Goal: Transaction & Acquisition: Purchase product/service

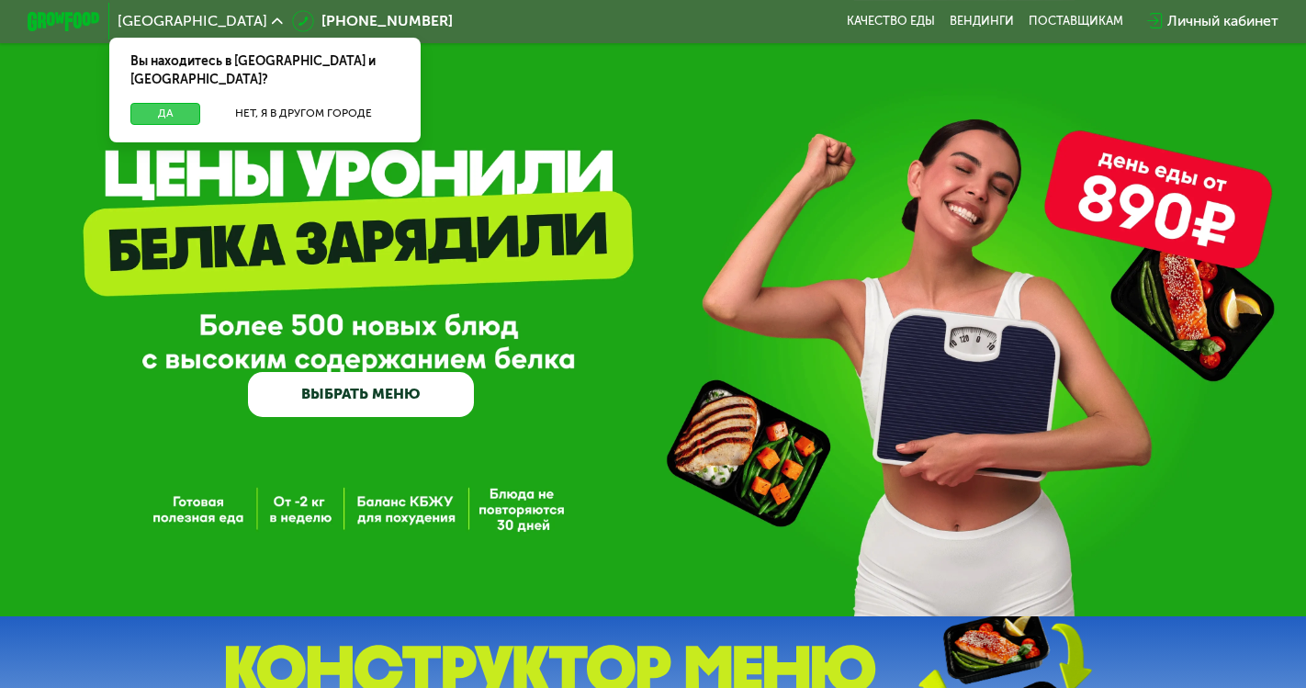
click at [182, 103] on button "Да" at bounding box center [165, 114] width 70 height 22
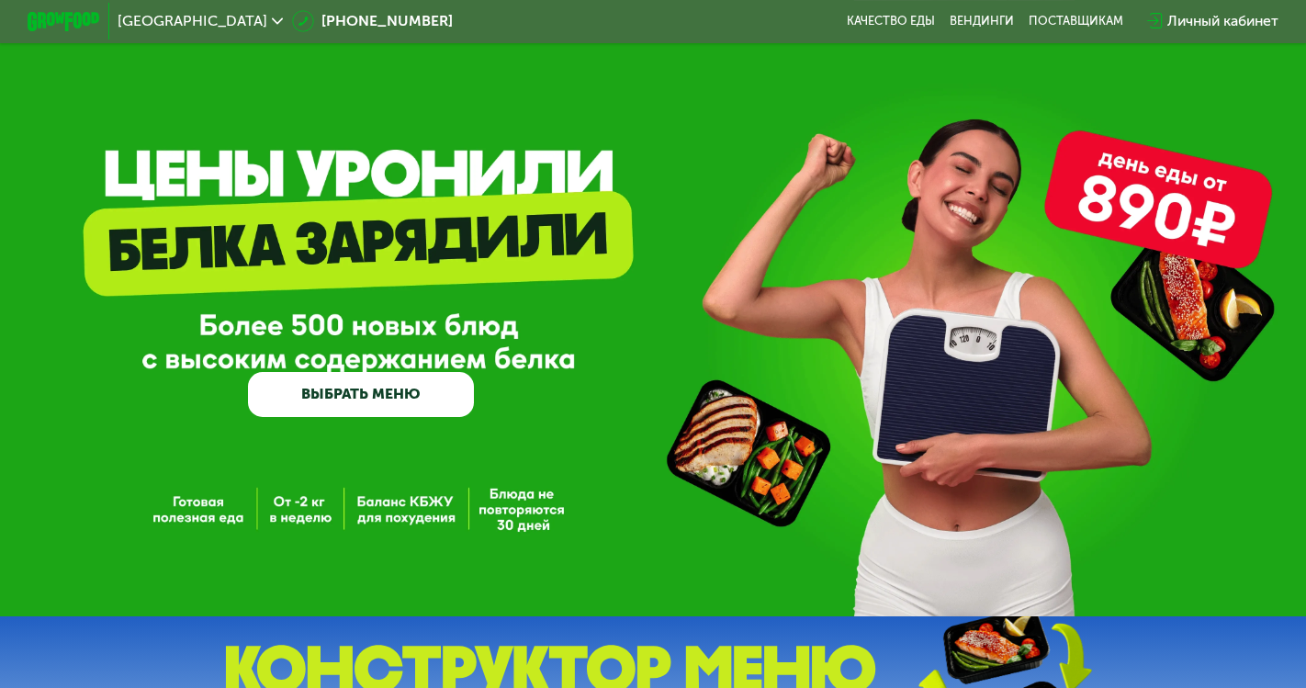
click at [425, 393] on link "ВЫБРАТЬ МЕНЮ" at bounding box center [361, 394] width 226 height 45
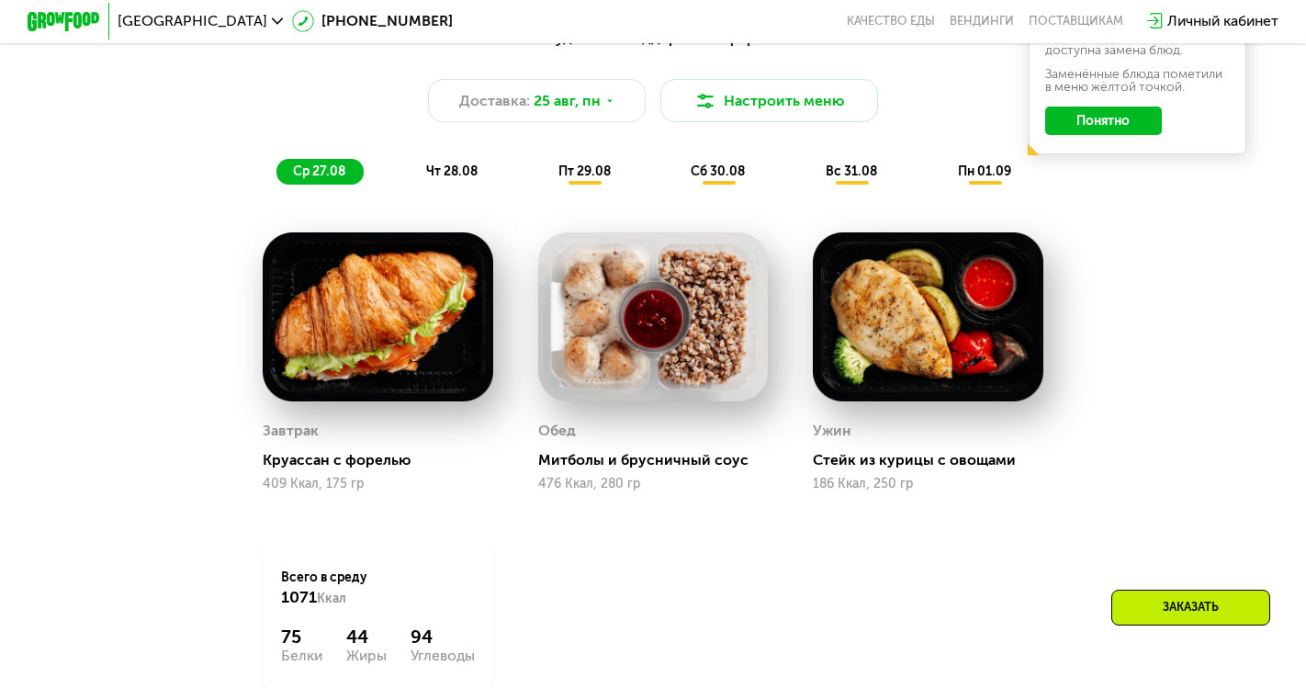
scroll to position [995, 0]
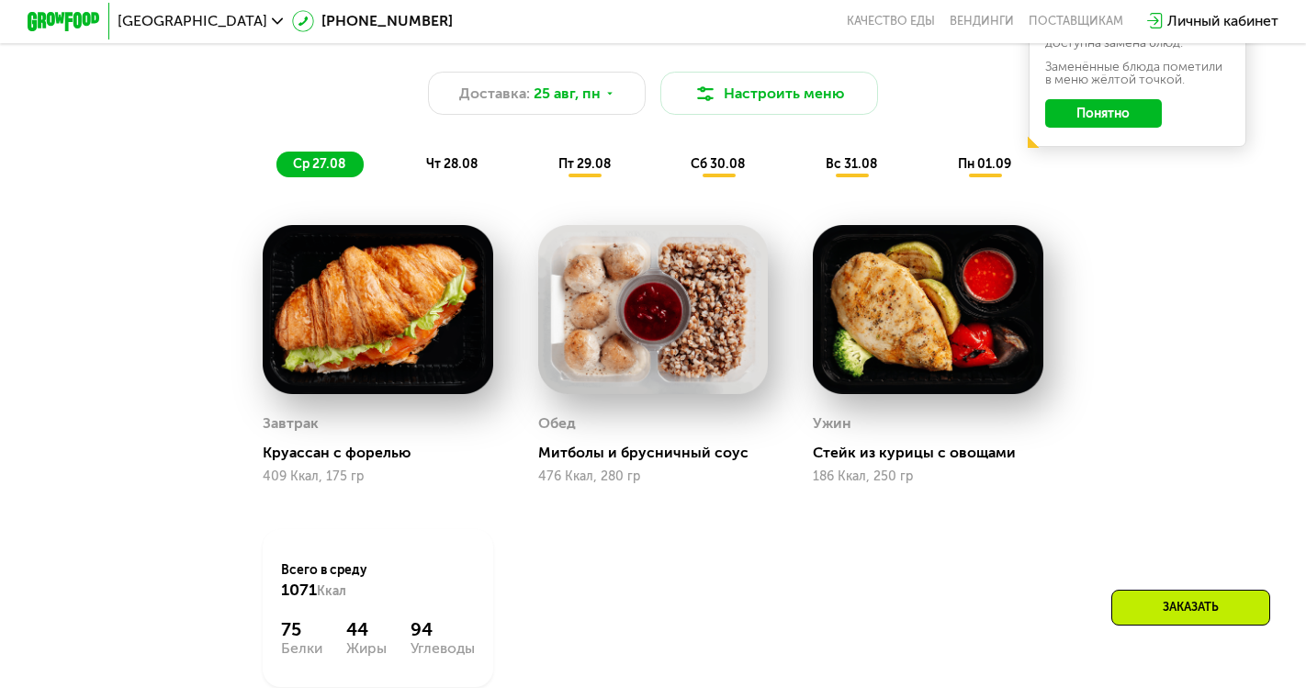
click at [542, 173] on div "чт 28.08" at bounding box center [585, 165] width 87 height 26
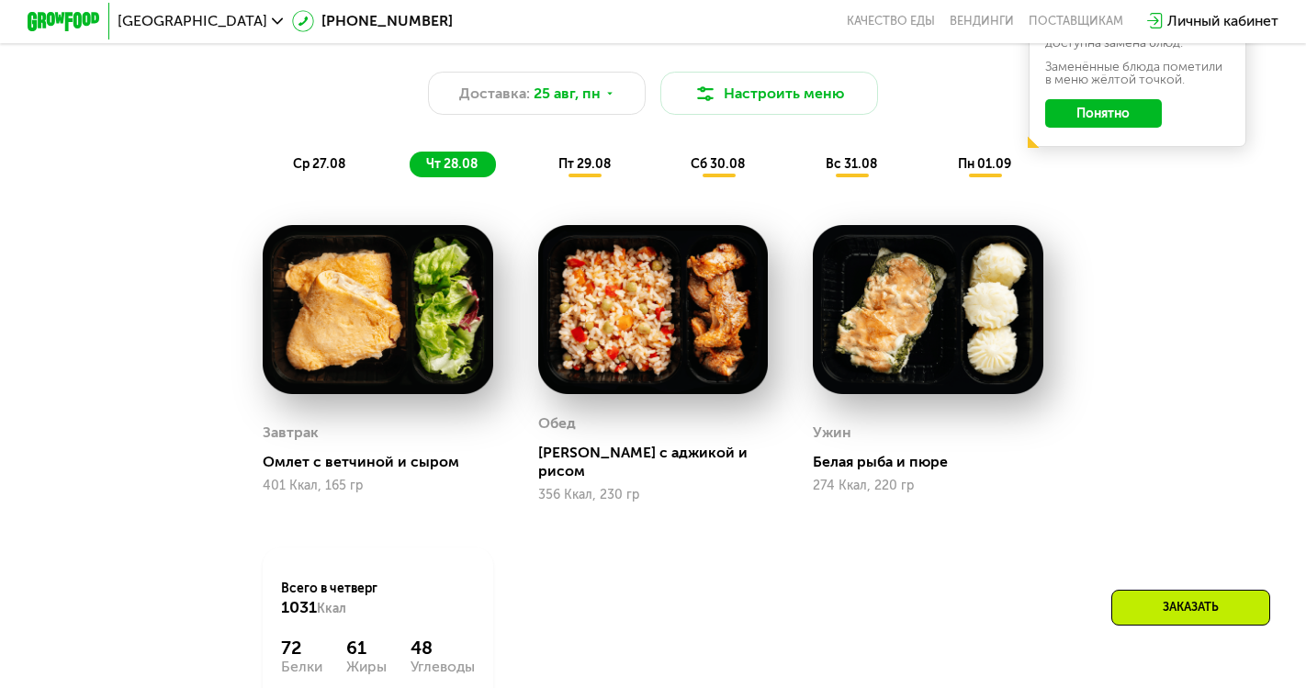
click at [597, 164] on span "пт 29.08" at bounding box center [585, 164] width 52 height 16
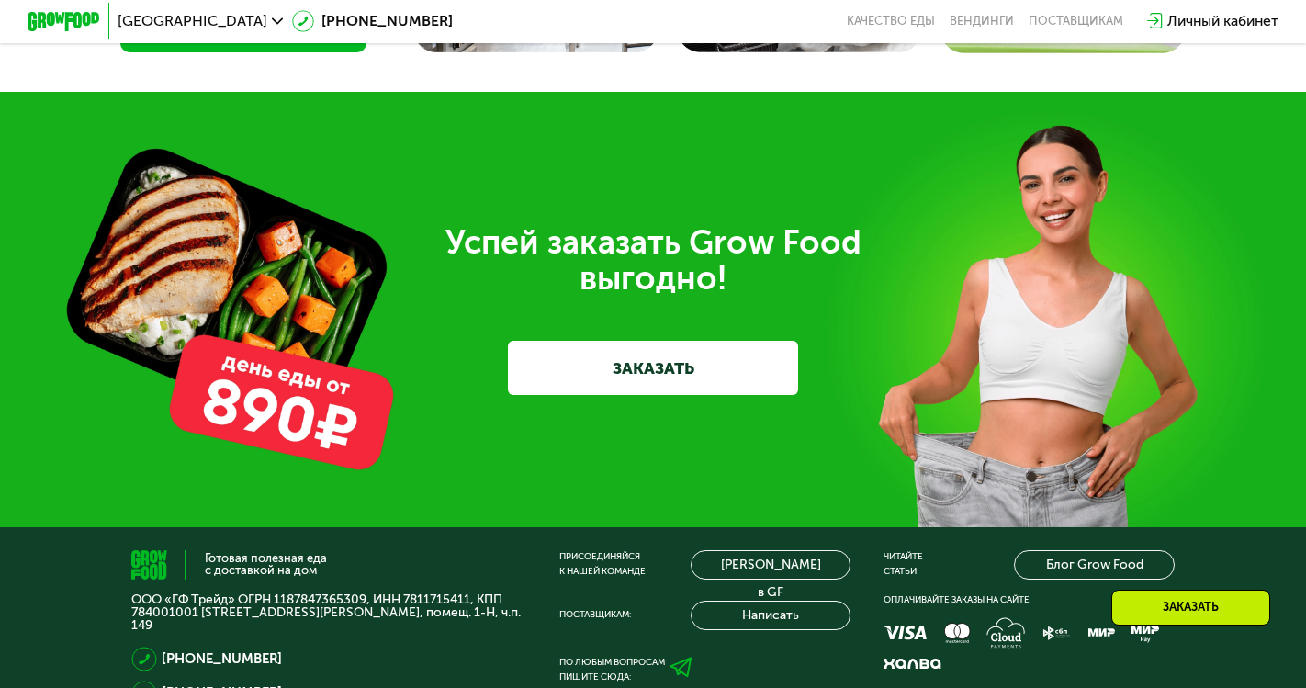
scroll to position [5213, 0]
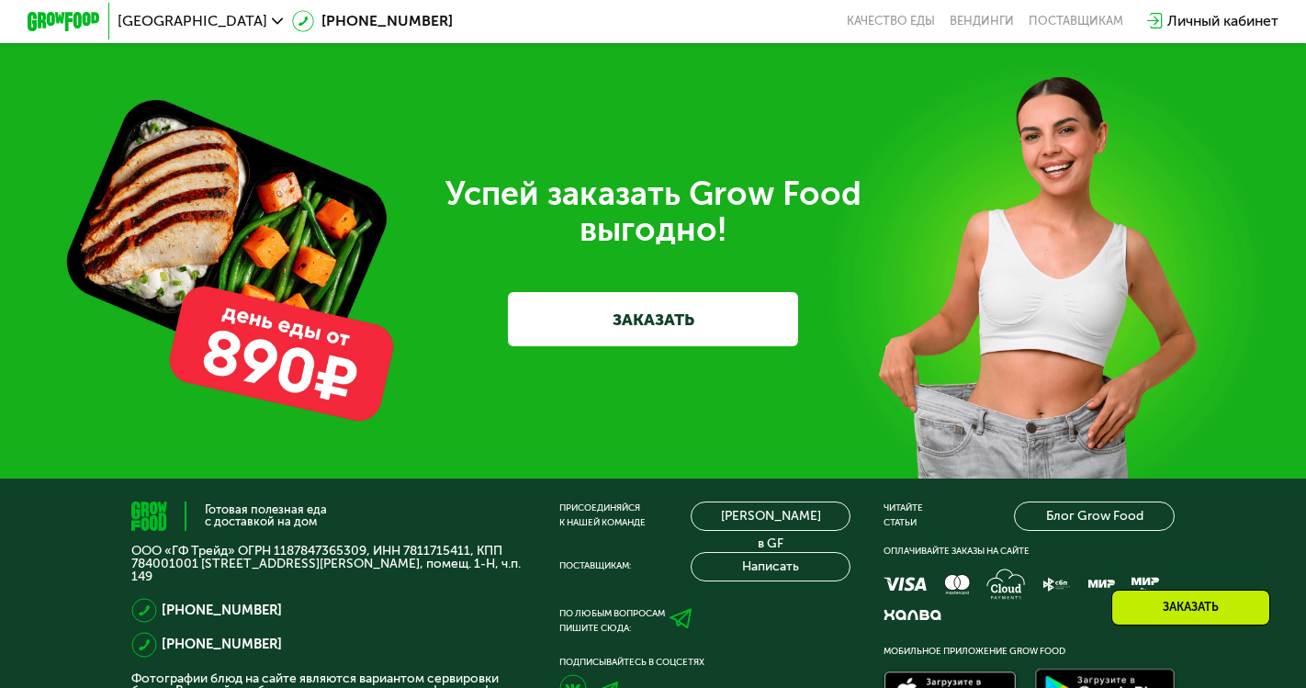
click at [601, 346] on link "ЗАКАЗАТЬ" at bounding box center [653, 319] width 290 height 54
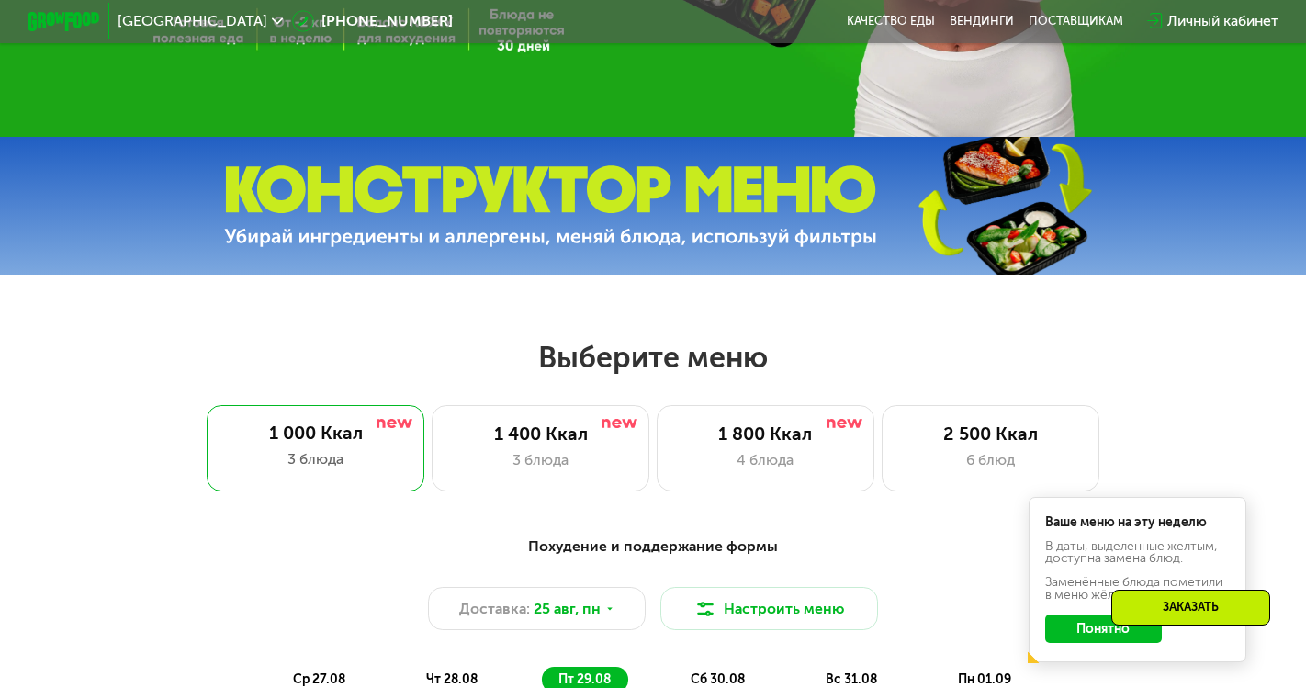
scroll to position [437, 0]
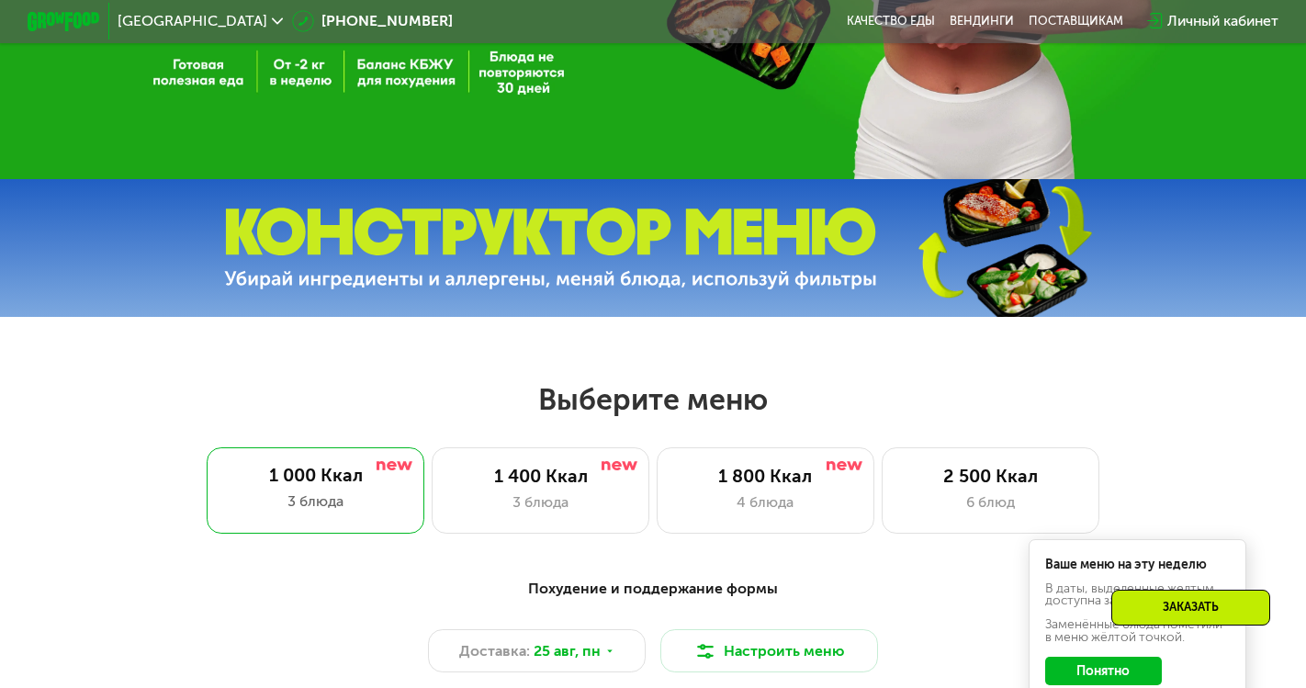
click at [679, 220] on img at bounding box center [550, 249] width 653 height 82
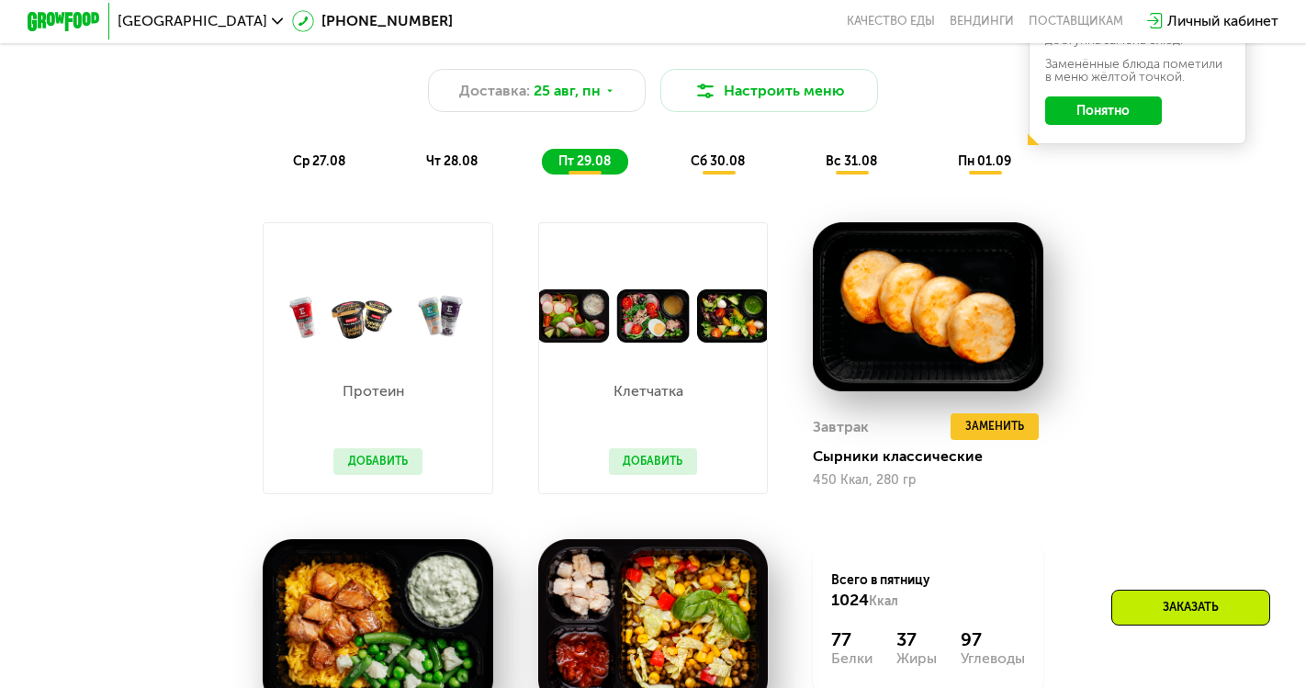
scroll to position [1038, 0]
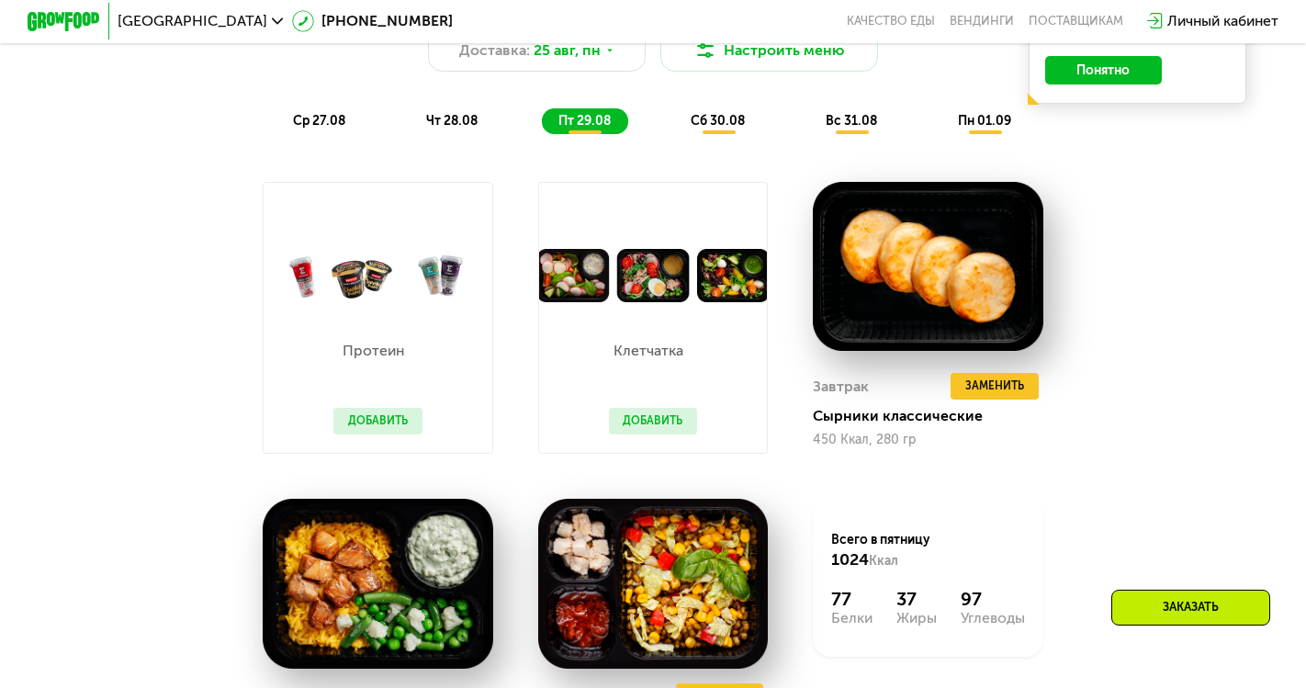
click at [312, 121] on span "ср 27.08" at bounding box center [319, 121] width 52 height 16
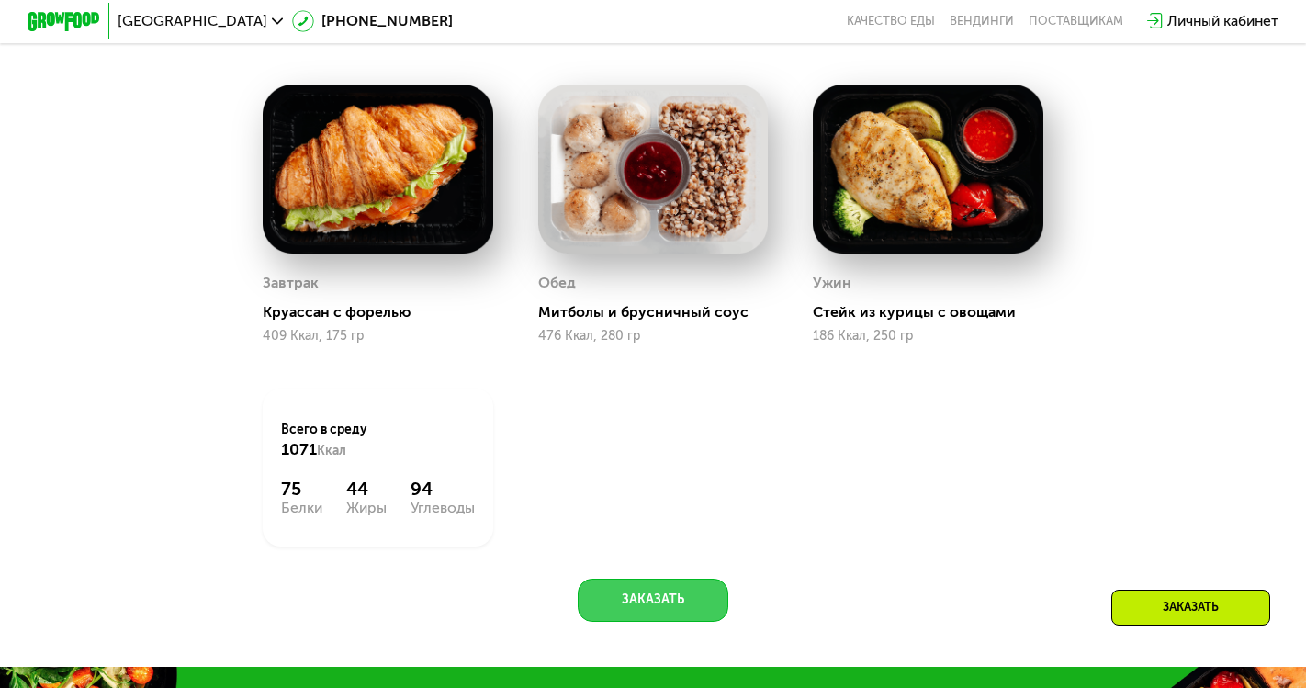
click at [646, 587] on button "Заказать" at bounding box center [654, 600] width 152 height 43
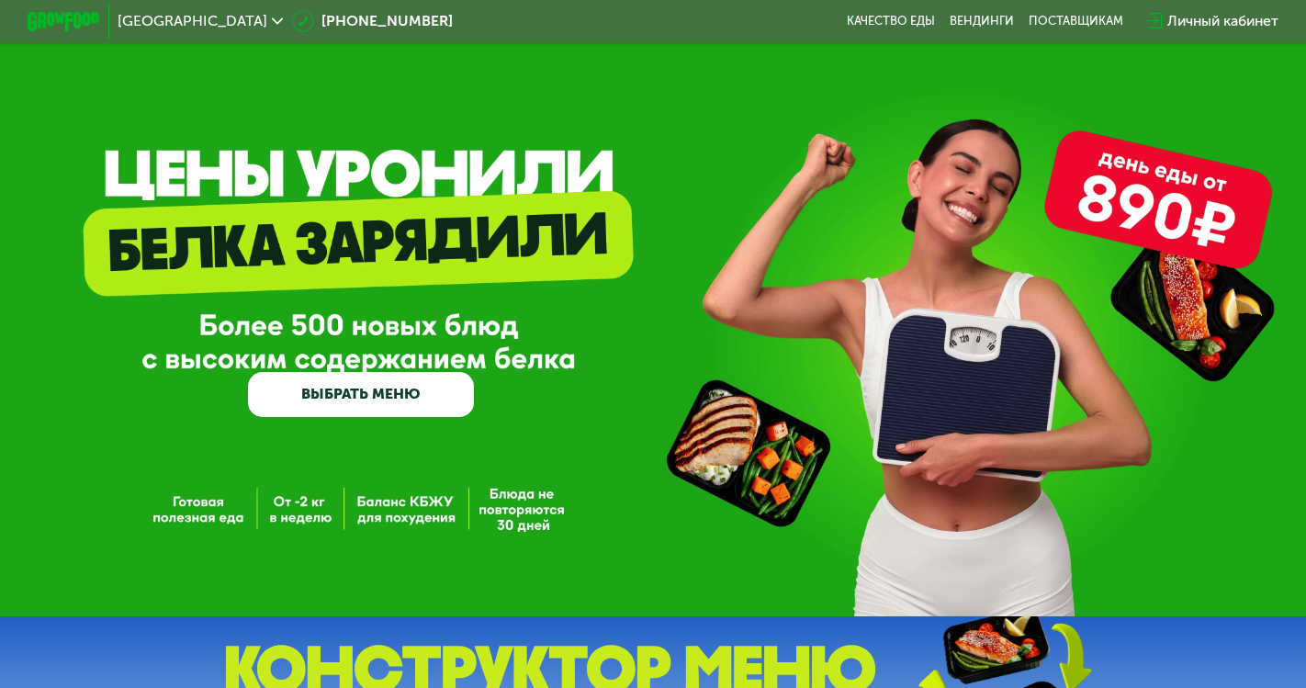
click at [1195, 22] on div "Личный кабинет" at bounding box center [1223, 21] width 111 height 22
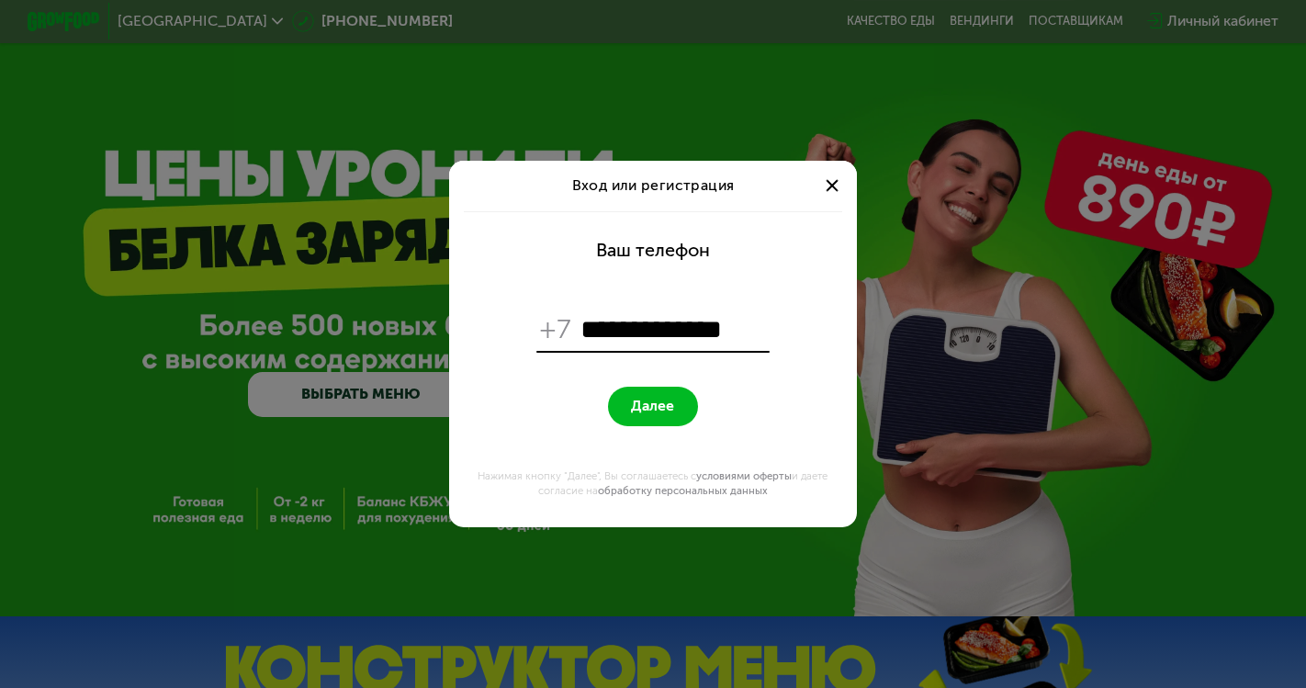
type input "**********"
click at [652, 411] on span "Далее" at bounding box center [652, 406] width 43 height 17
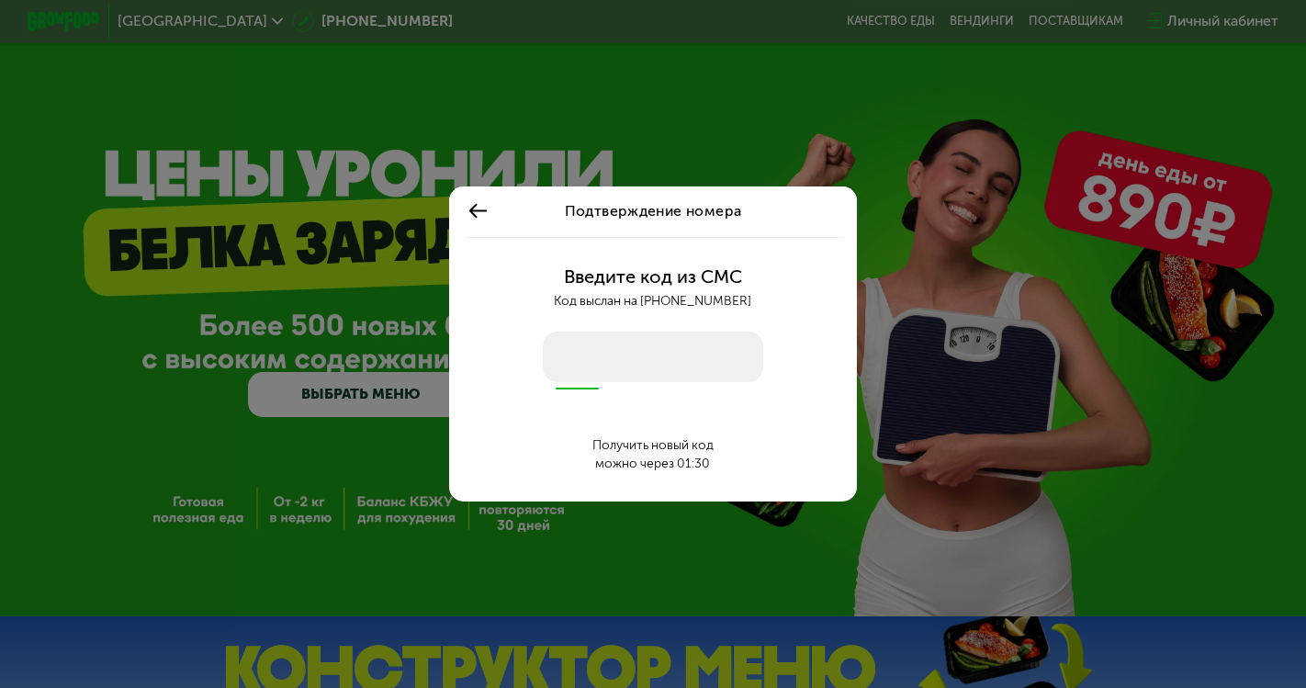
click at [606, 355] on input "number" at bounding box center [653, 357] width 221 height 51
type input "****"
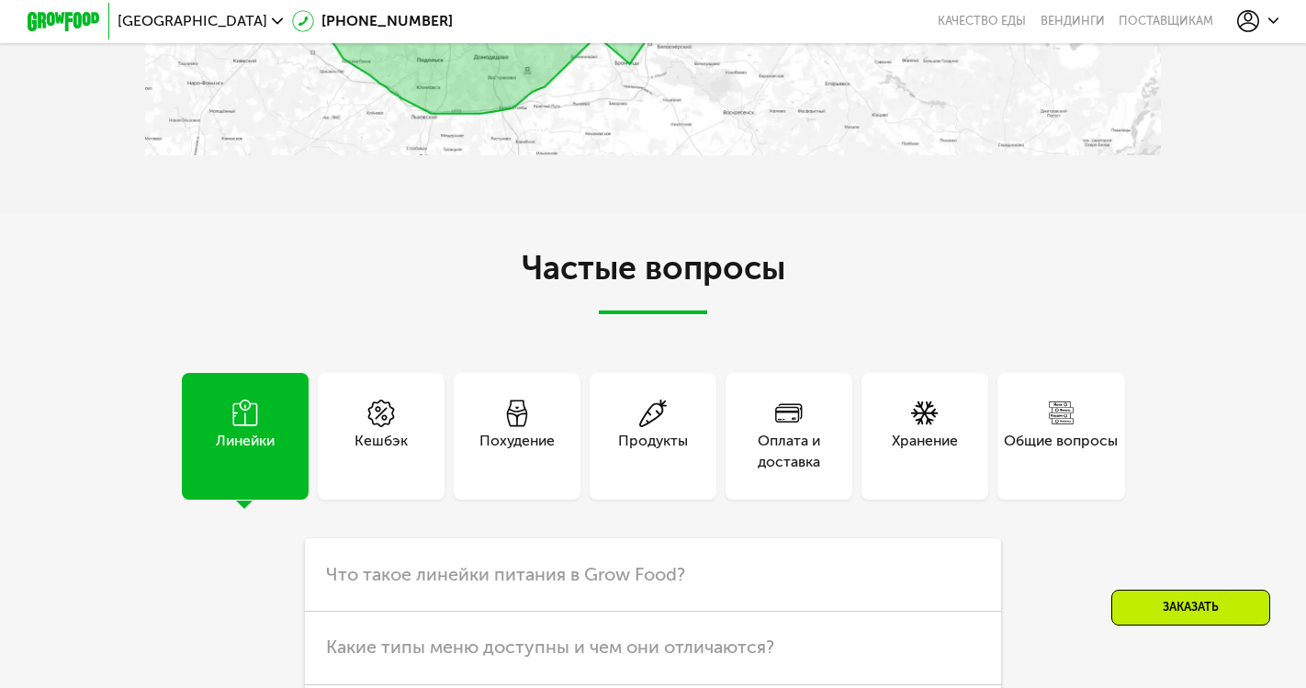
scroll to position [4197, 0]
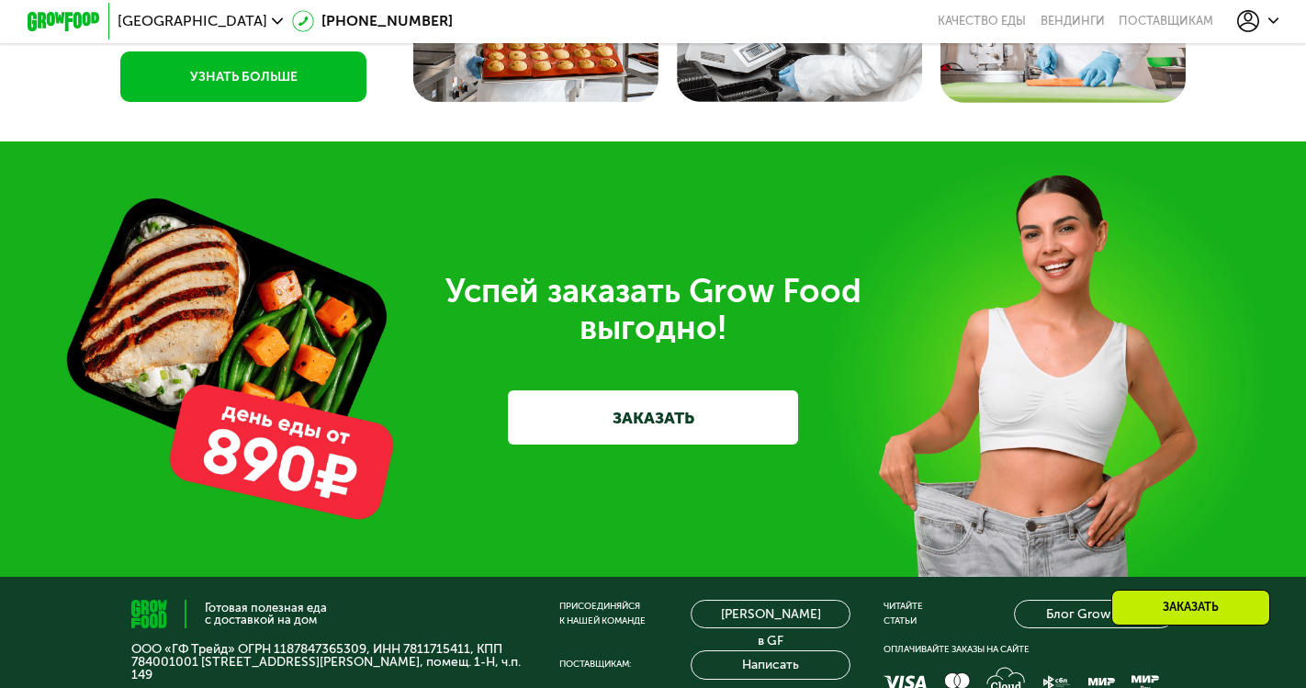
click at [656, 416] on link "ЗАКАЗАТЬ" at bounding box center [653, 417] width 290 height 54
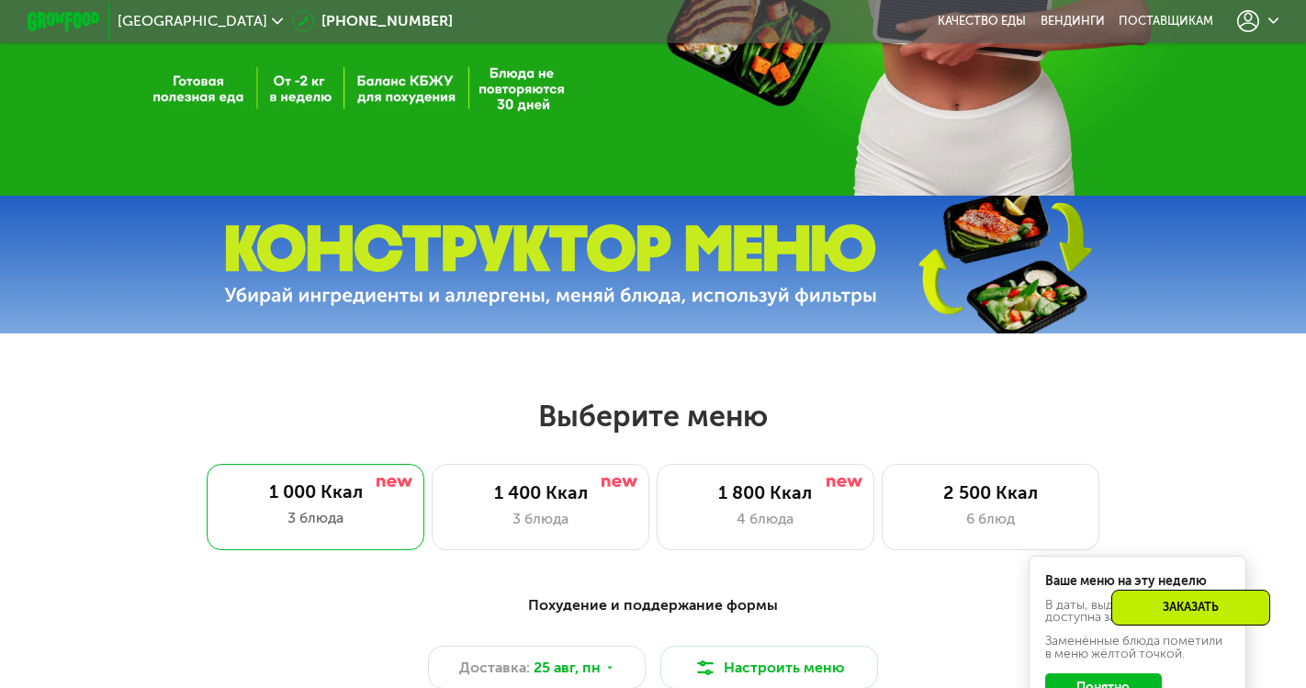
scroll to position [655, 0]
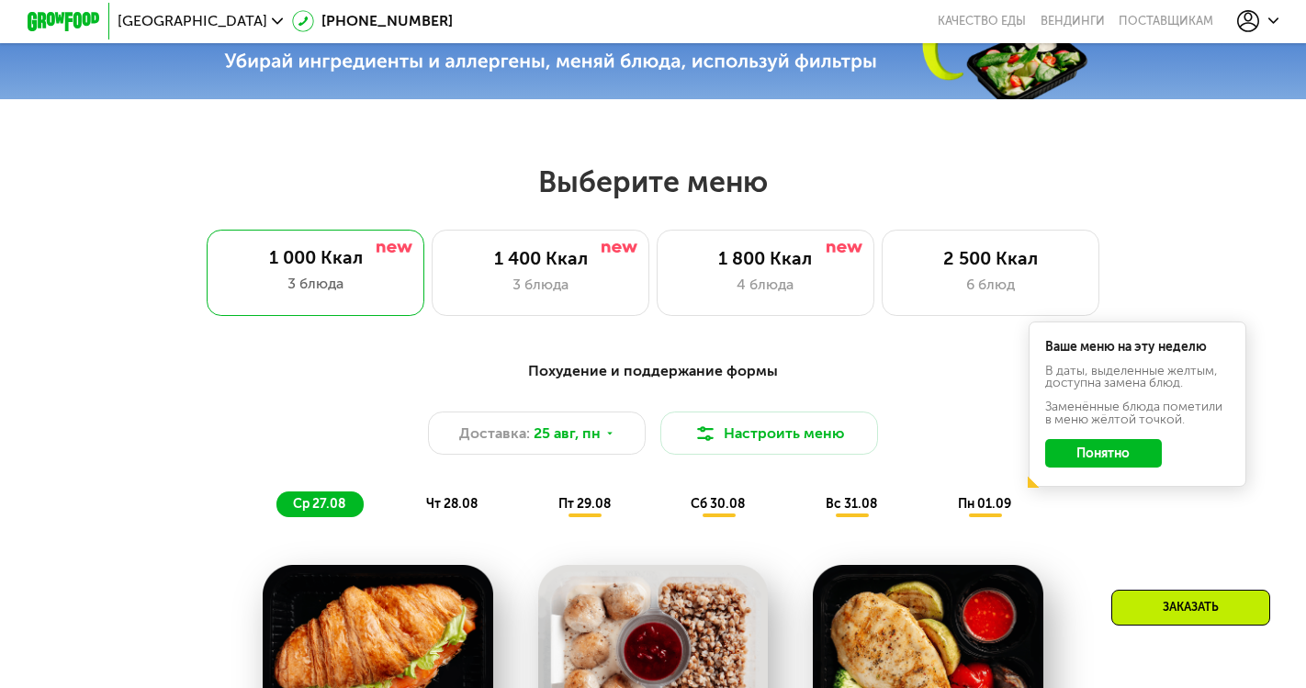
click at [563, 79] on div at bounding box center [653, 30] width 1306 height 138
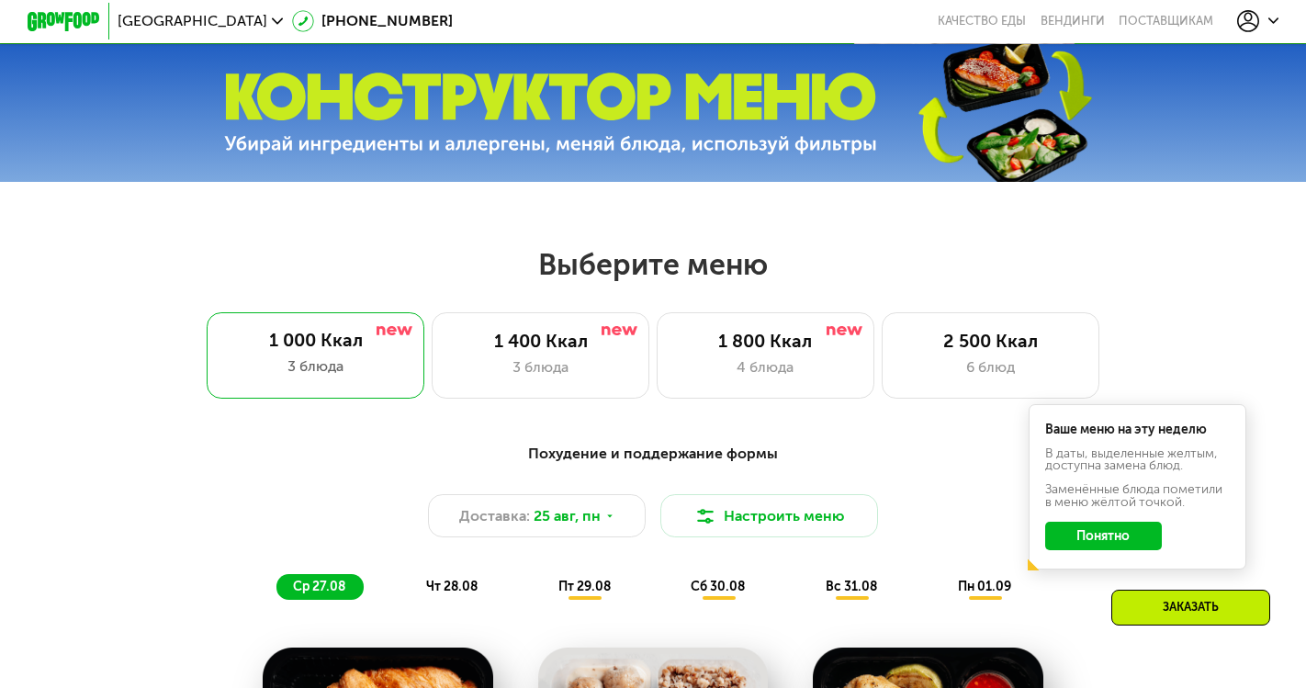
scroll to position [571, 0]
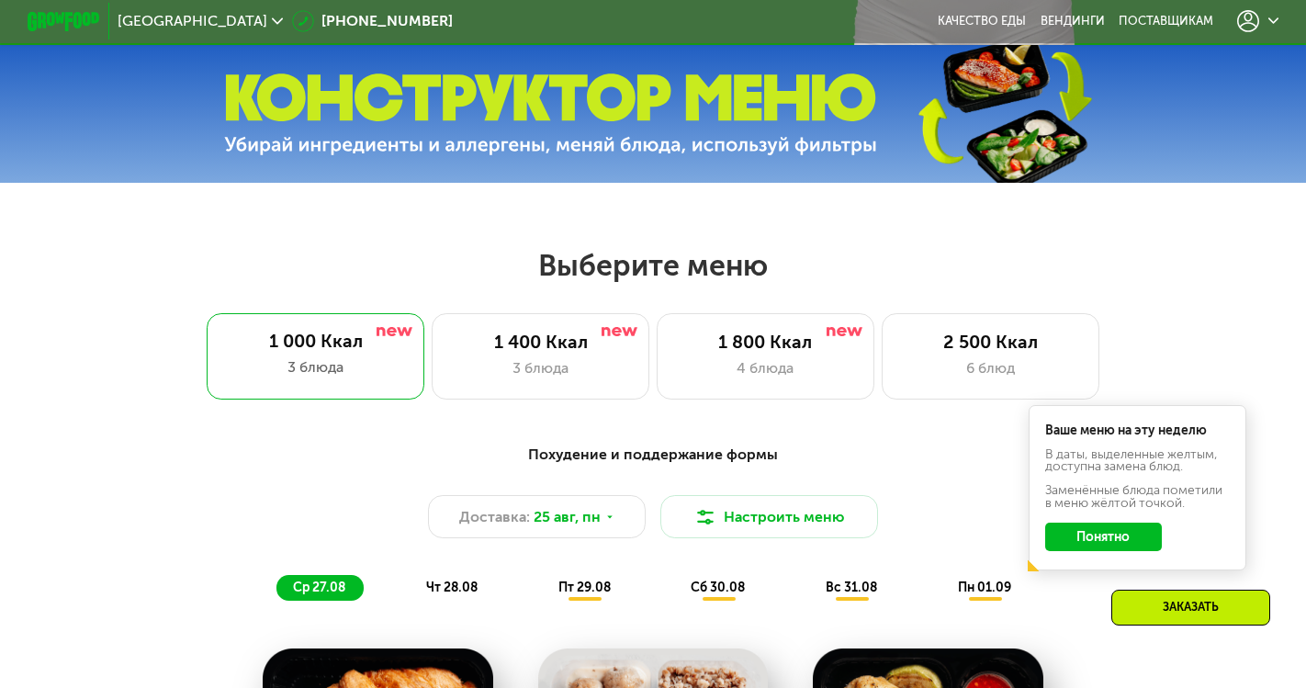
click at [567, 117] on img at bounding box center [550, 114] width 653 height 82
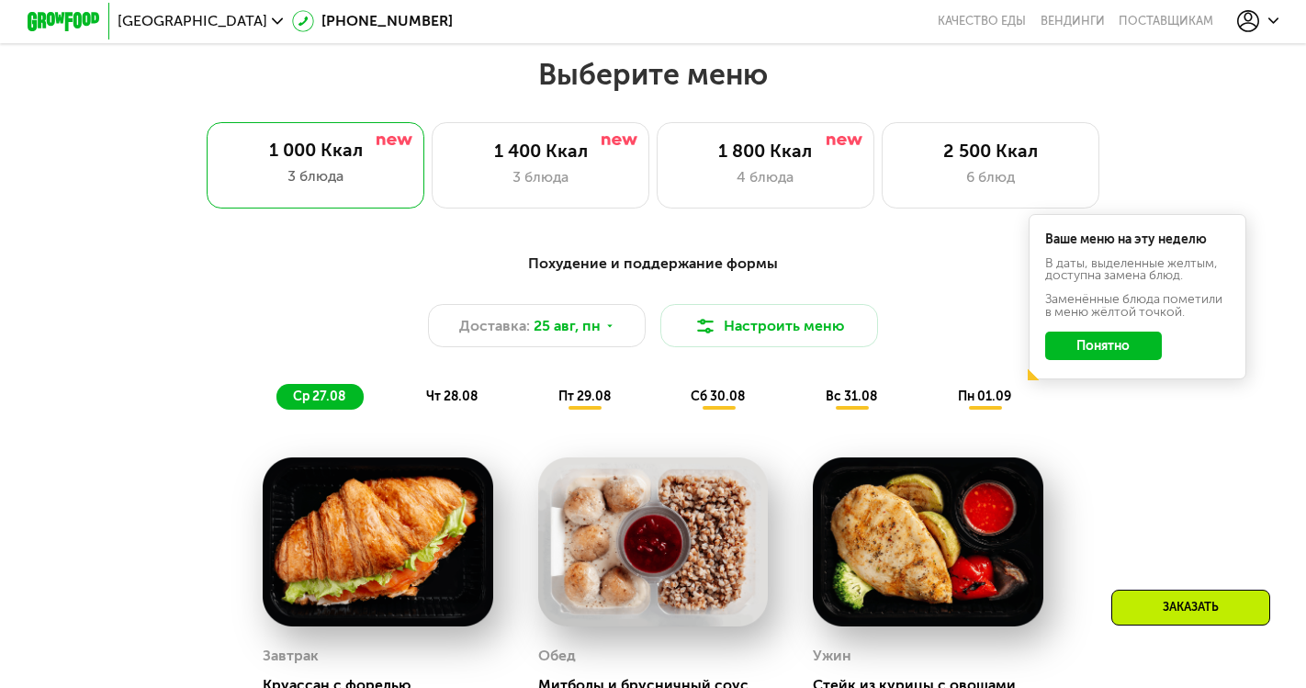
scroll to position [832, 0]
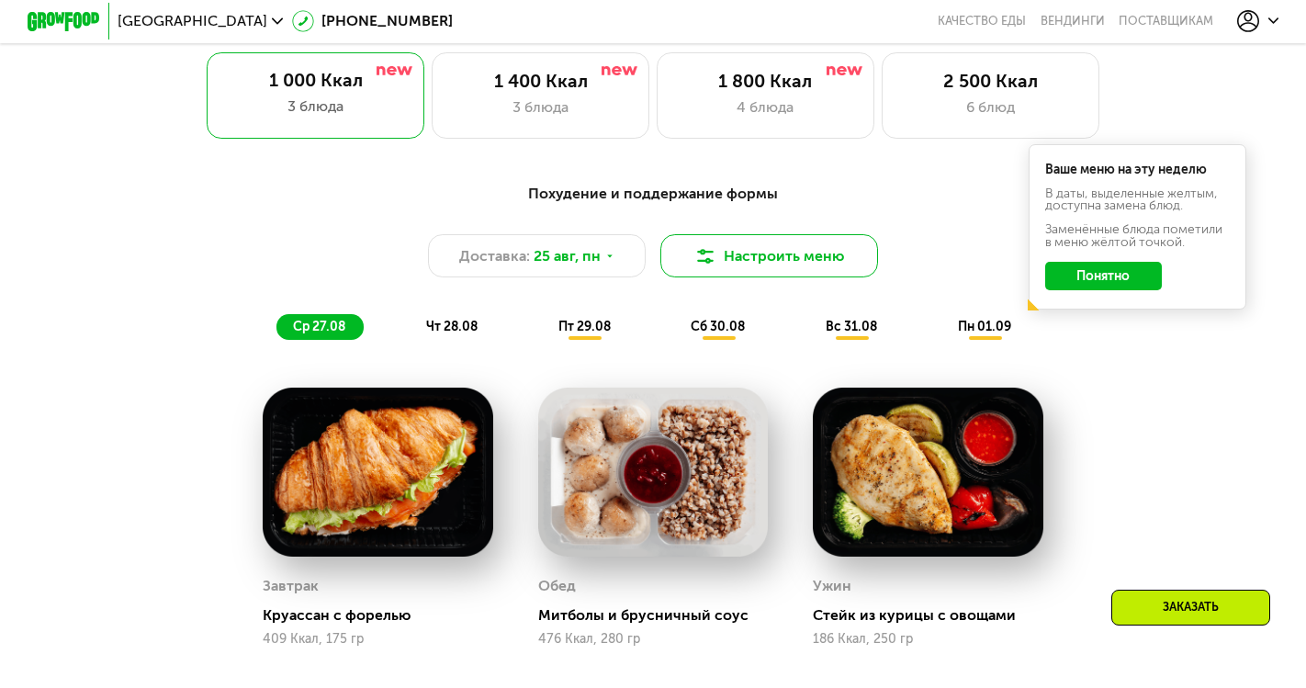
click at [790, 257] on button "Настроить меню" at bounding box center [769, 255] width 218 height 43
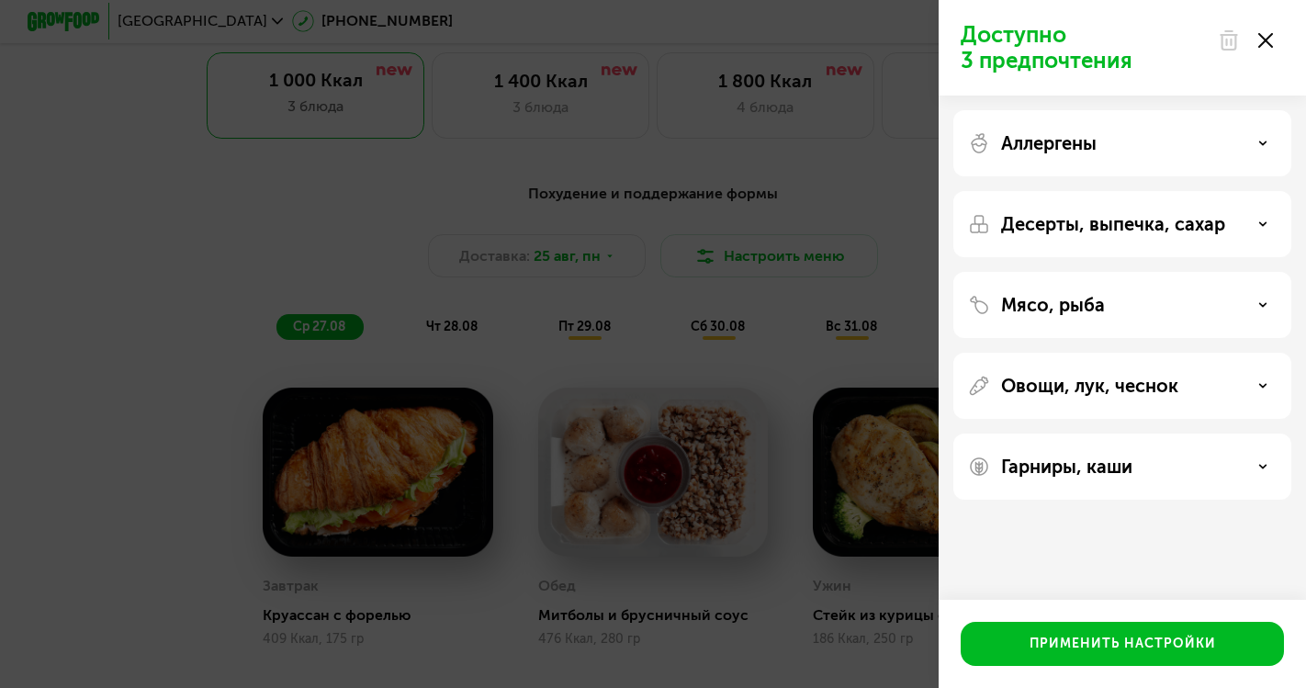
click at [1104, 217] on p "Десерты, выпечка, сахар" at bounding box center [1113, 224] width 224 height 22
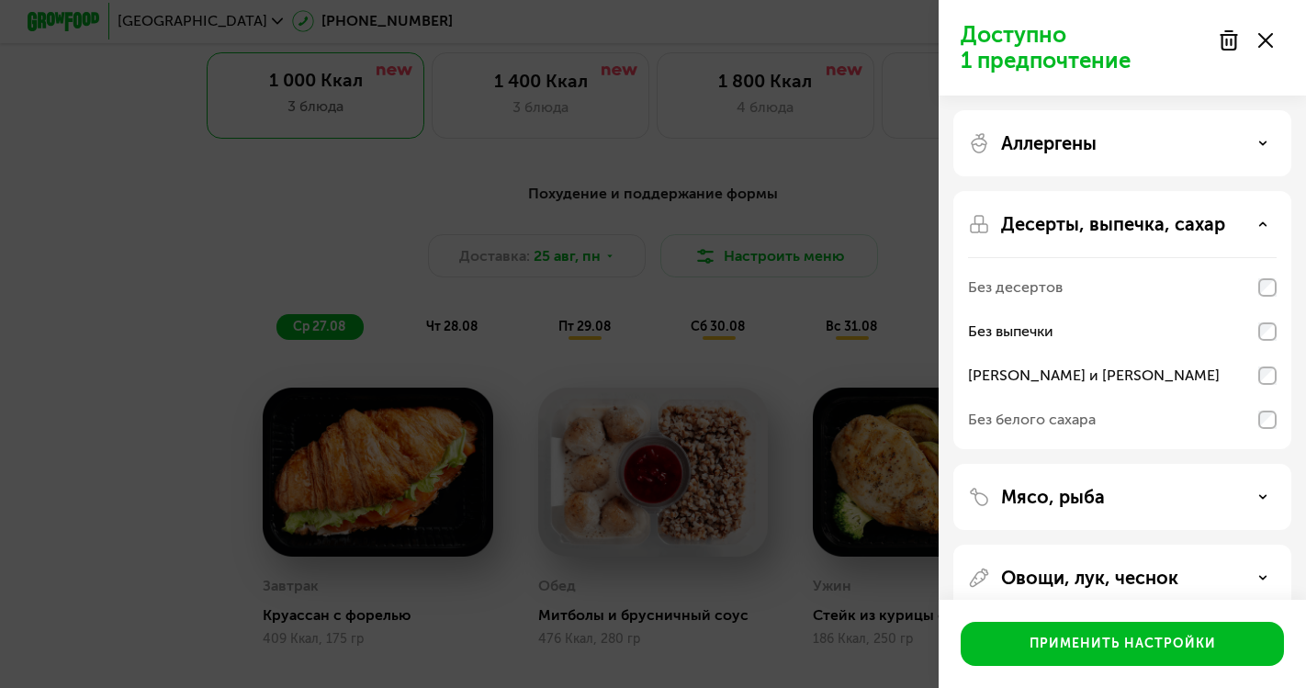
click at [1133, 151] on div "Аллергены" at bounding box center [1122, 143] width 309 height 22
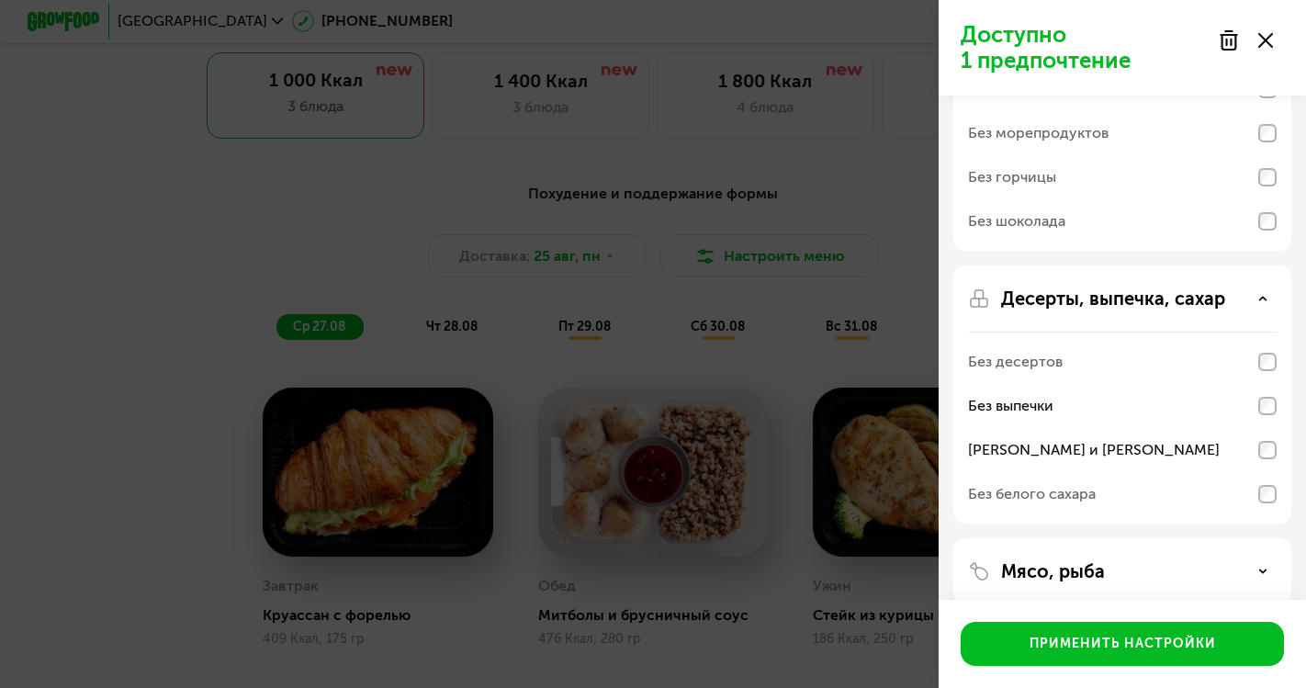
scroll to position [390, 0]
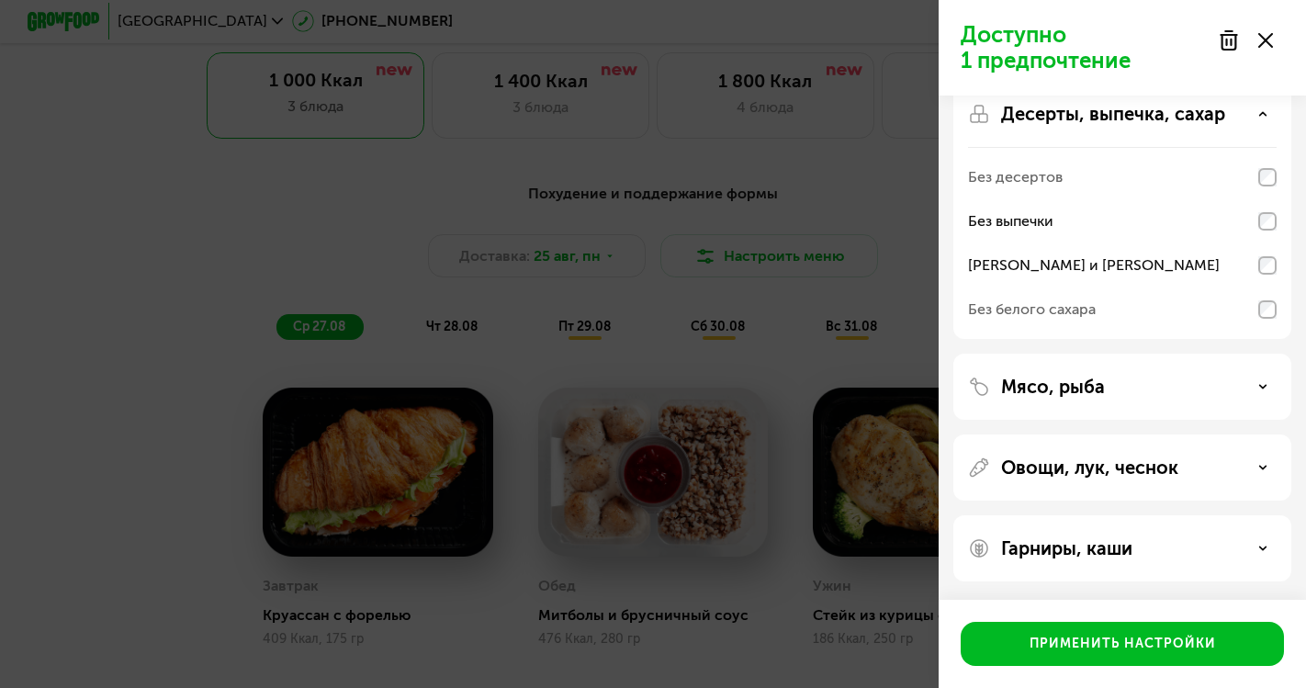
click at [1102, 388] on p "Мясо, рыба" at bounding box center [1053, 387] width 104 height 22
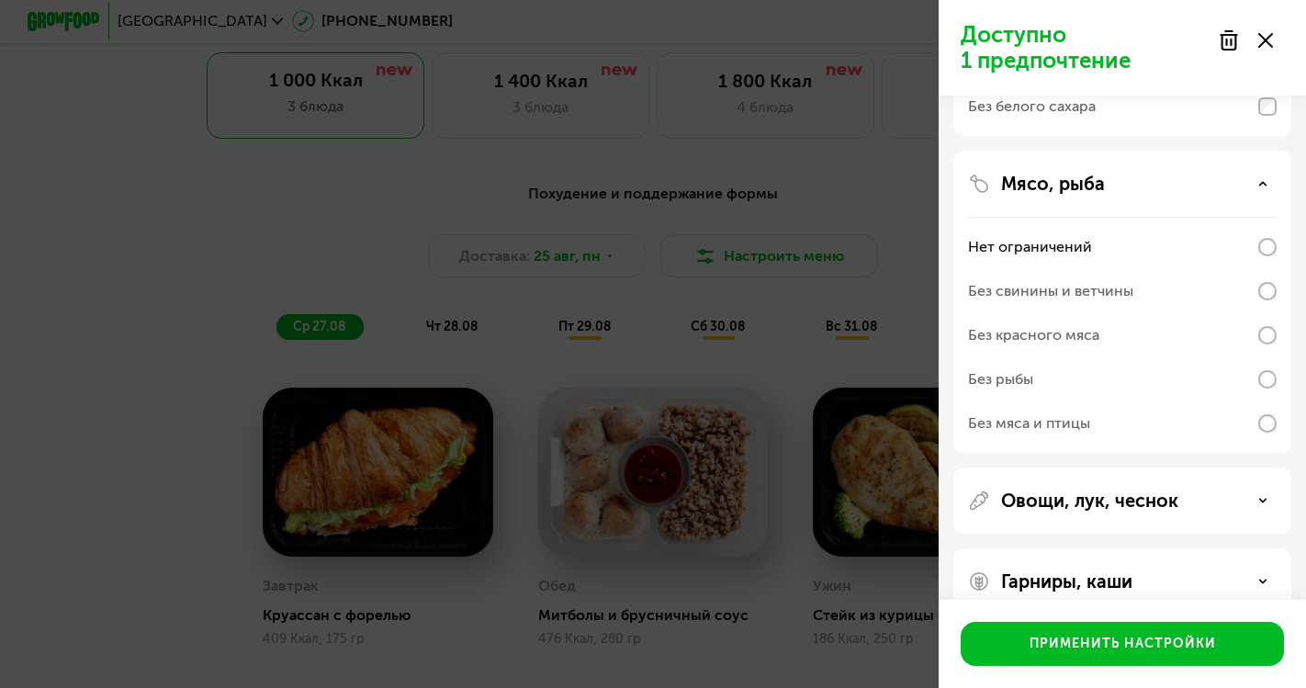
scroll to position [626, 0]
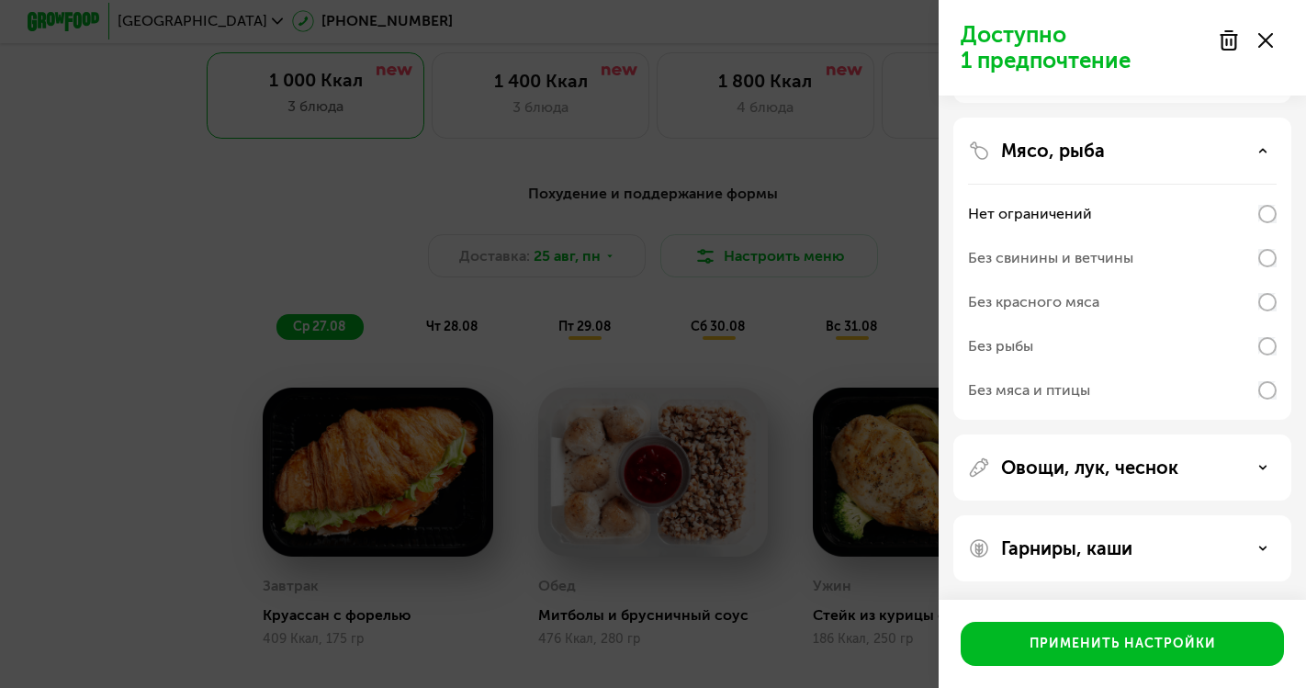
click at [1103, 515] on div "Овощи, лук, чеснок" at bounding box center [1123, 548] width 338 height 66
click at [1106, 462] on p "Овощи, лук, чеснок" at bounding box center [1089, 468] width 177 height 22
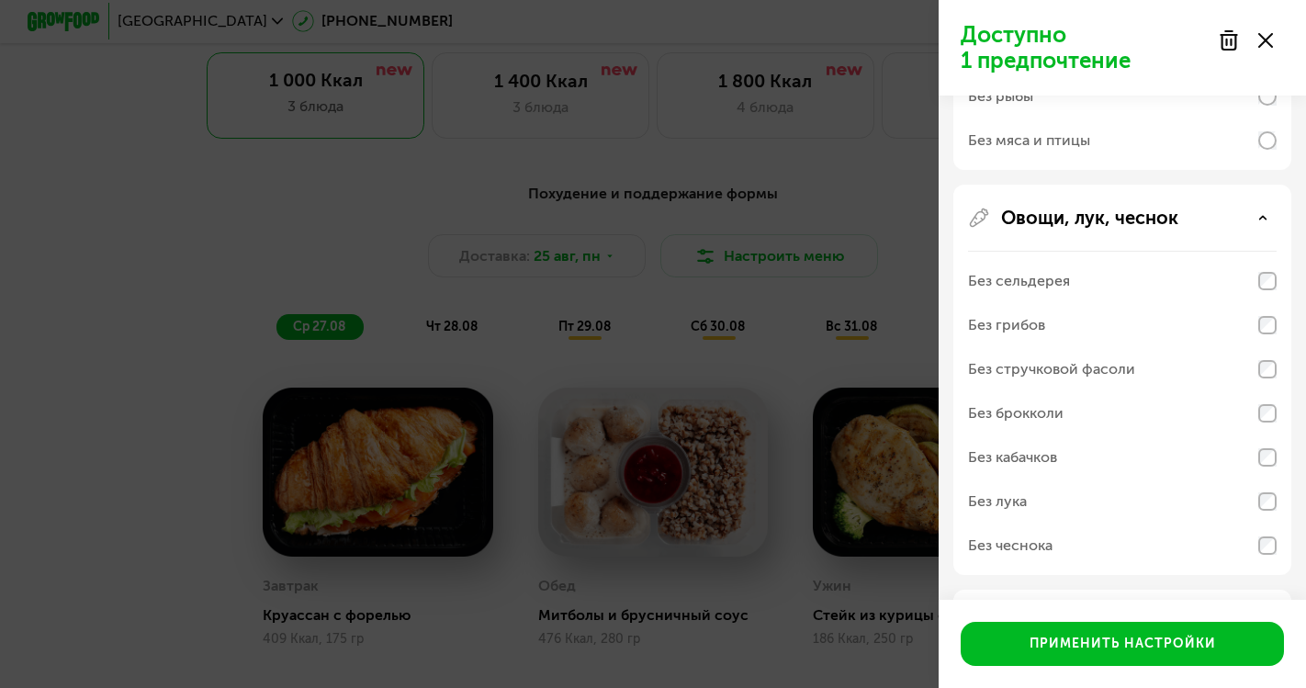
scroll to position [951, 0]
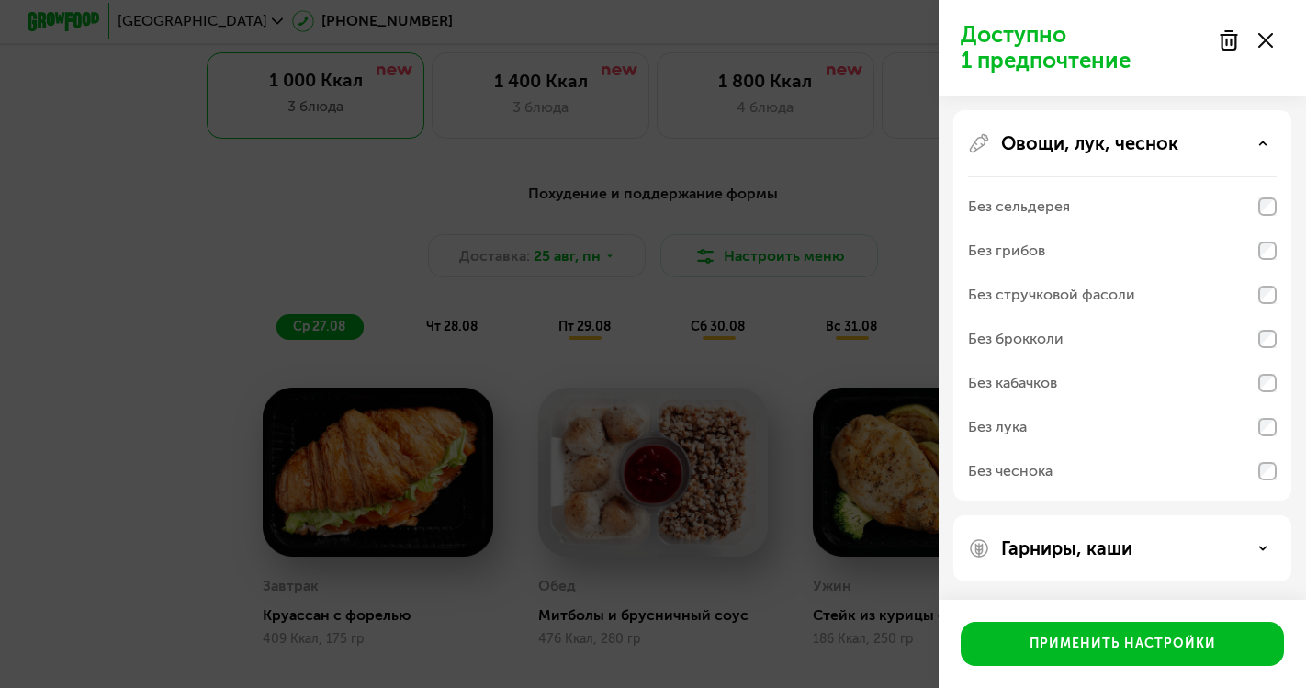
click at [1104, 536] on div "Гарниры, каши" at bounding box center [1123, 548] width 338 height 66
click at [1103, 549] on p "Гарниры, каши" at bounding box center [1066, 548] width 131 height 22
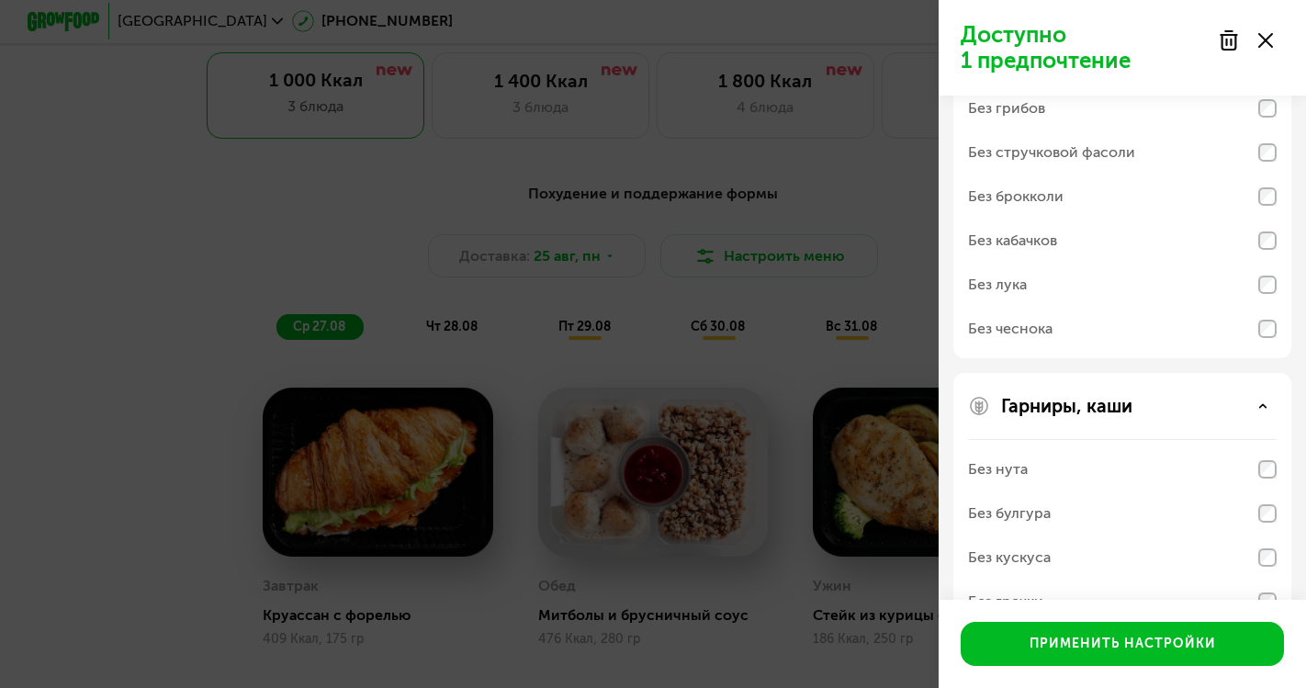
scroll to position [1187, 0]
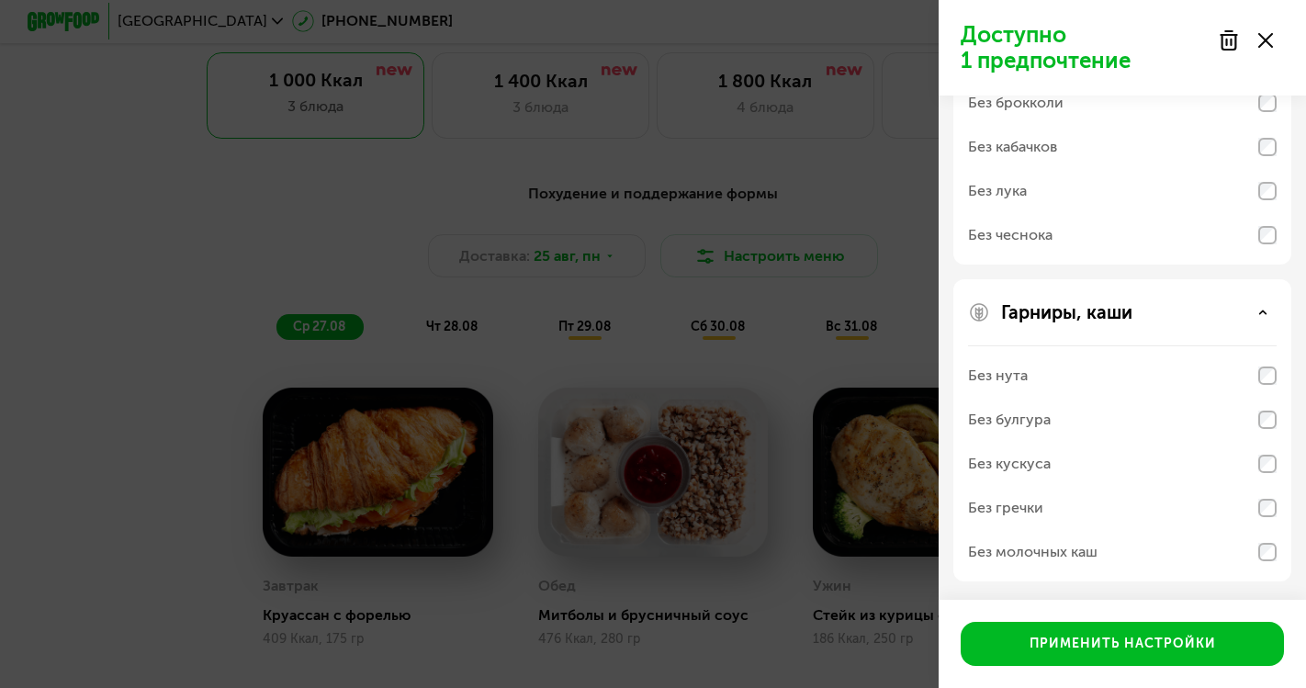
click at [1072, 376] on div "Без нута" at bounding box center [1122, 376] width 309 height 44
click at [1086, 543] on div "Без молочных каш" at bounding box center [1033, 552] width 130 height 22
click at [1082, 558] on div "Без молочных каш" at bounding box center [1033, 552] width 130 height 22
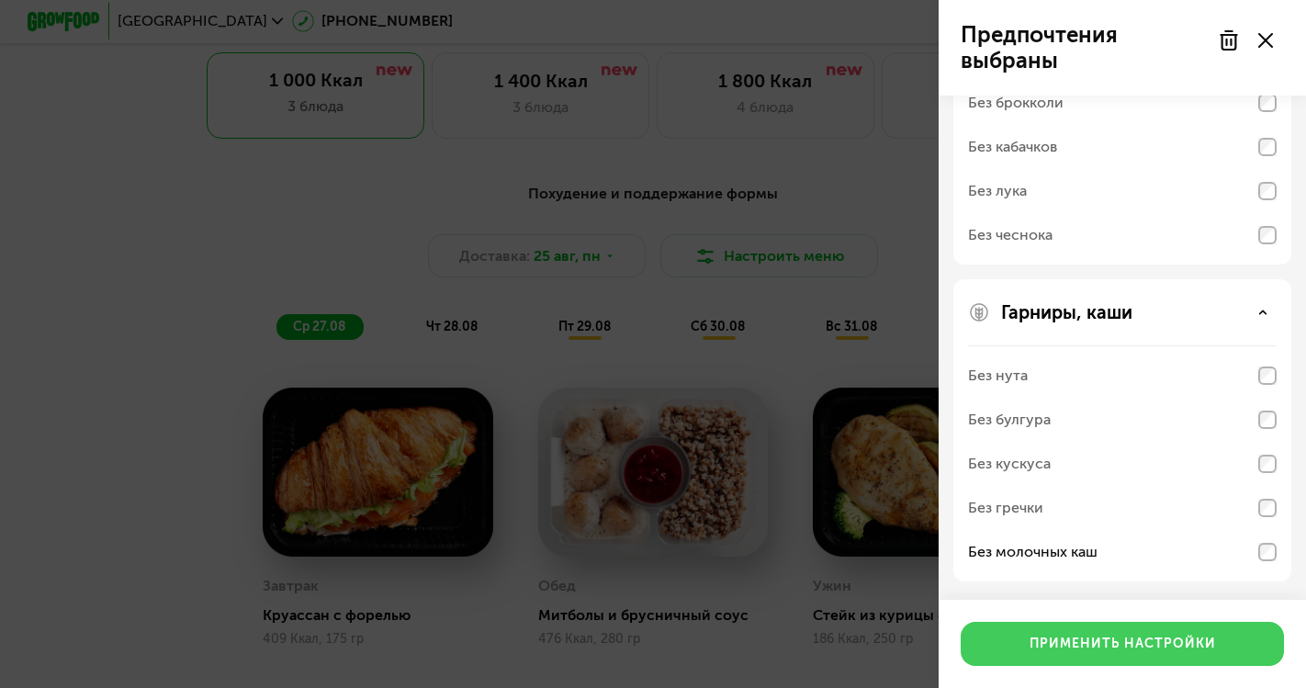
click at [1137, 654] on button "Применить настройки" at bounding box center [1122, 644] width 323 height 44
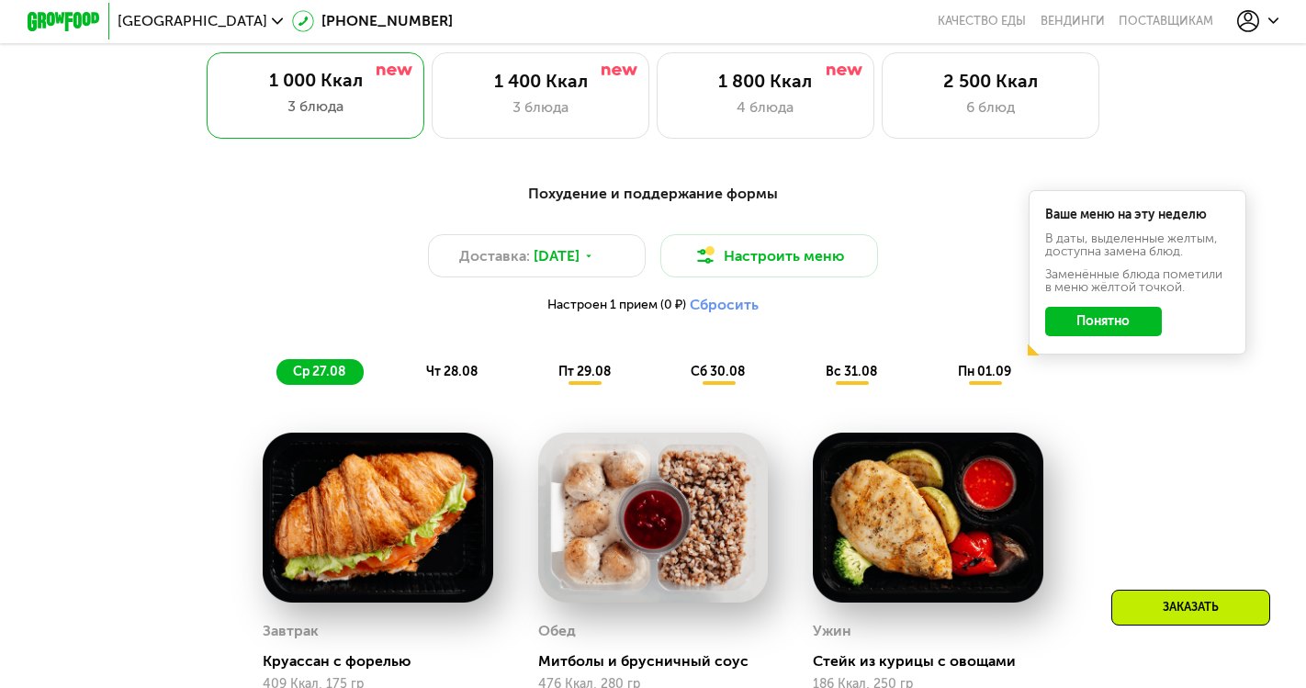
click at [1099, 323] on button "Понятно" at bounding box center [1103, 321] width 117 height 29
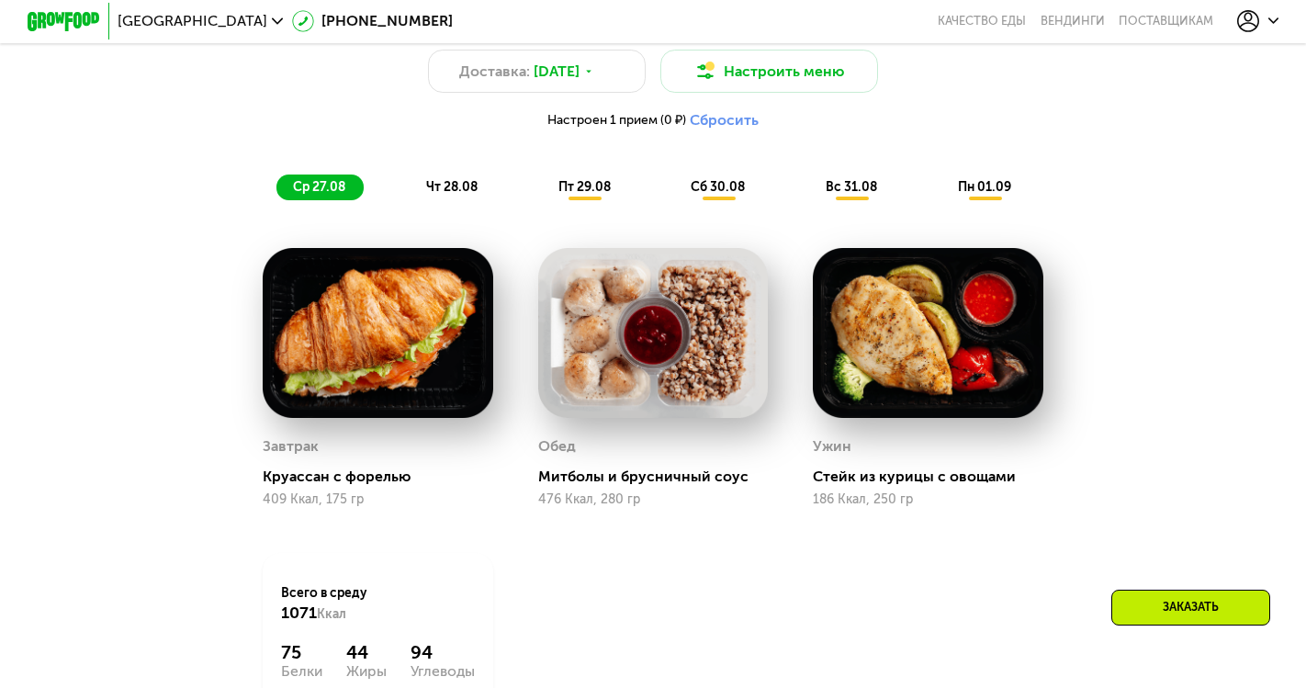
scroll to position [961, 0]
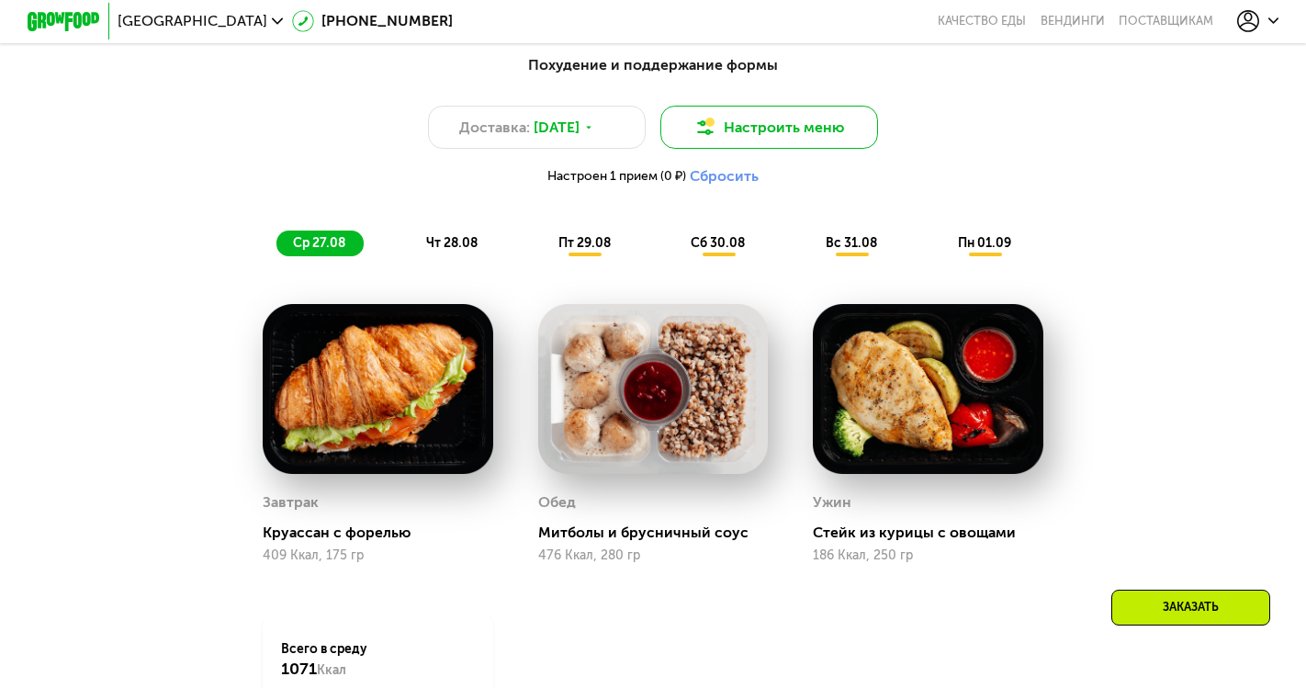
click at [734, 131] on button "Настроить меню" at bounding box center [769, 127] width 218 height 43
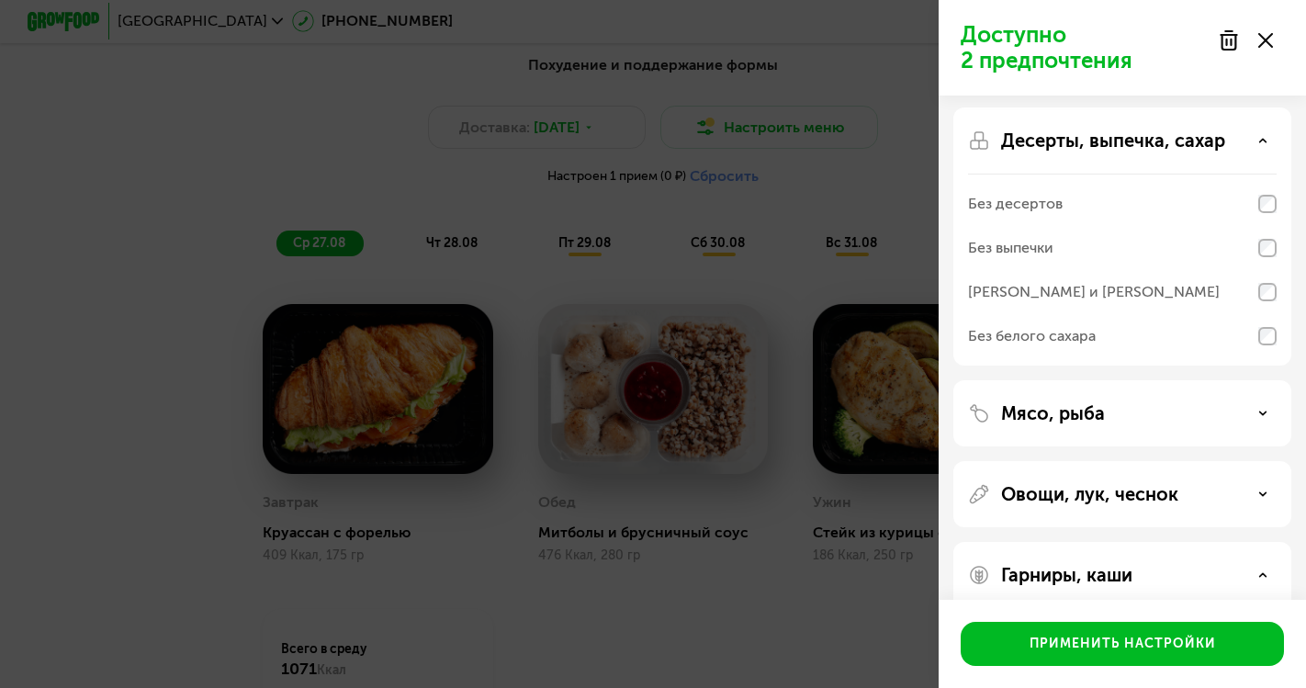
scroll to position [91, 0]
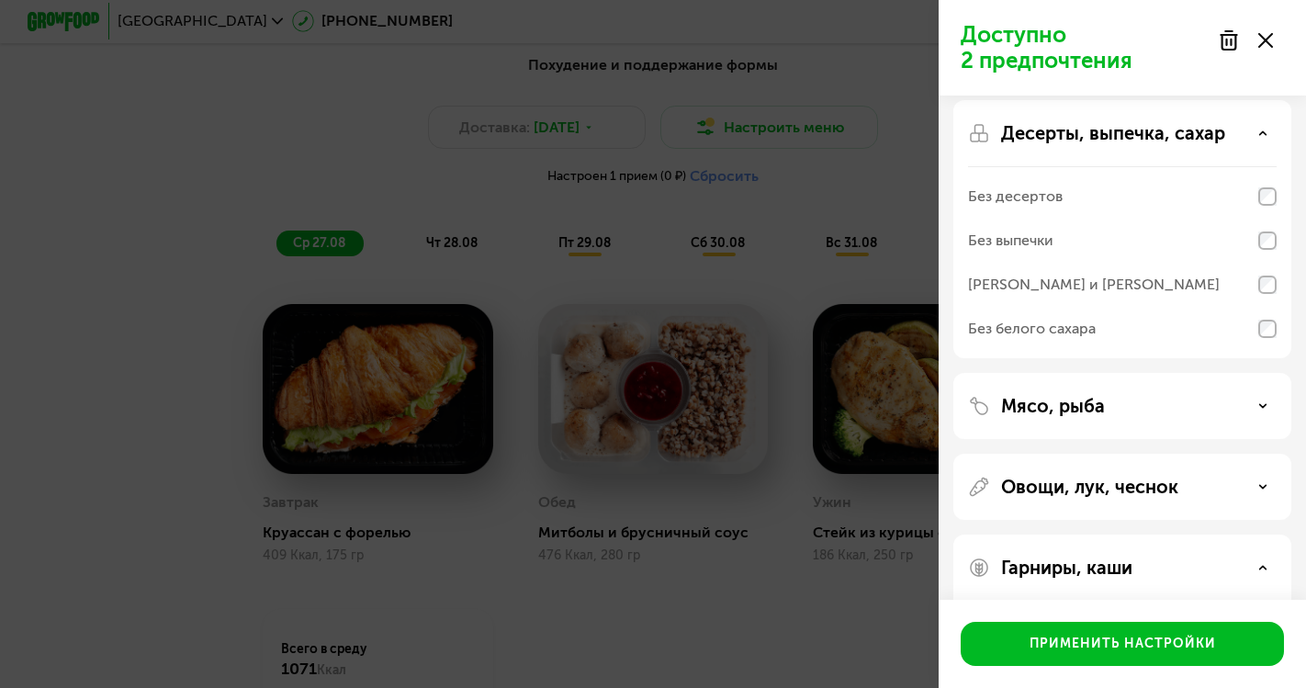
click at [1198, 396] on div "Мясо, рыба" at bounding box center [1122, 406] width 309 height 22
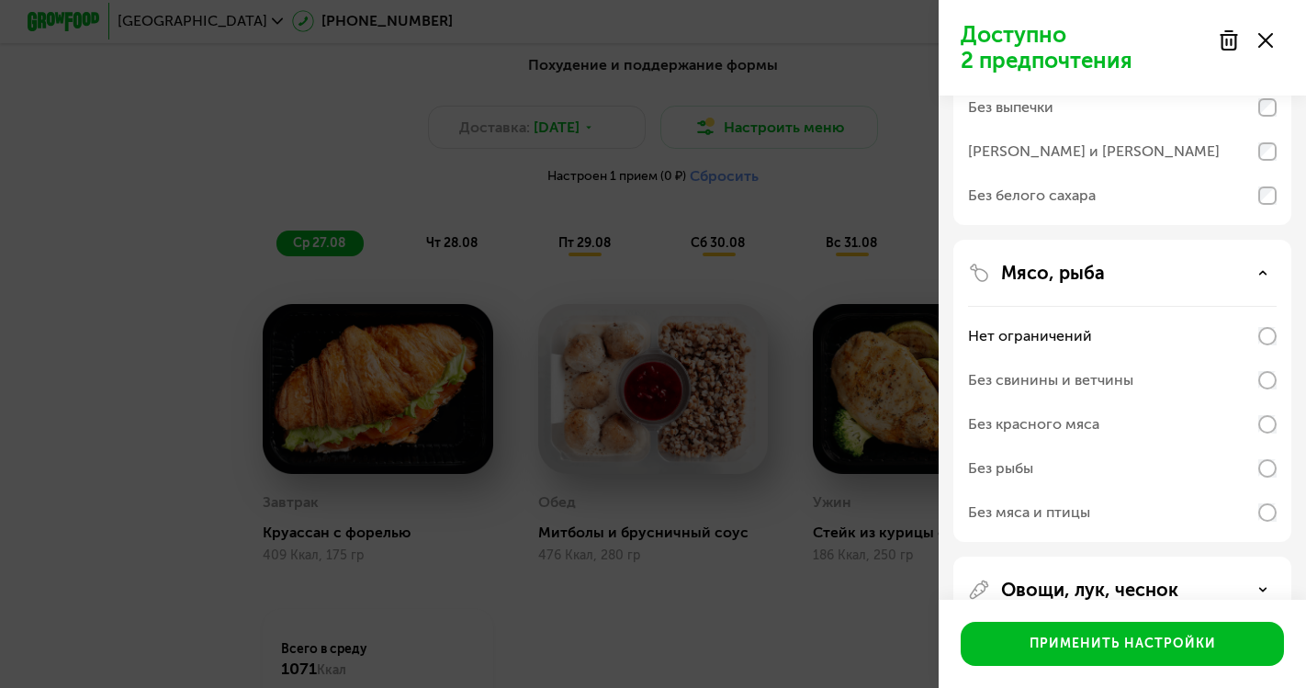
scroll to position [0, 0]
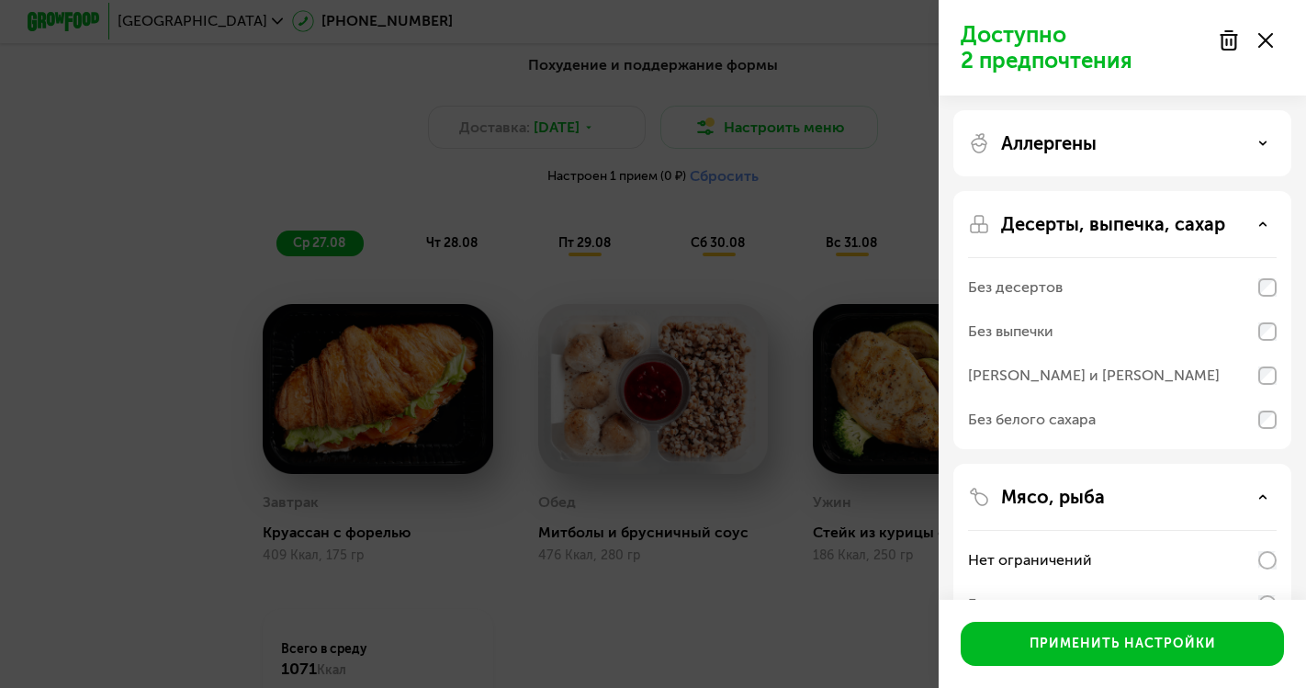
click at [1116, 144] on div "Аллергены" at bounding box center [1122, 143] width 309 height 22
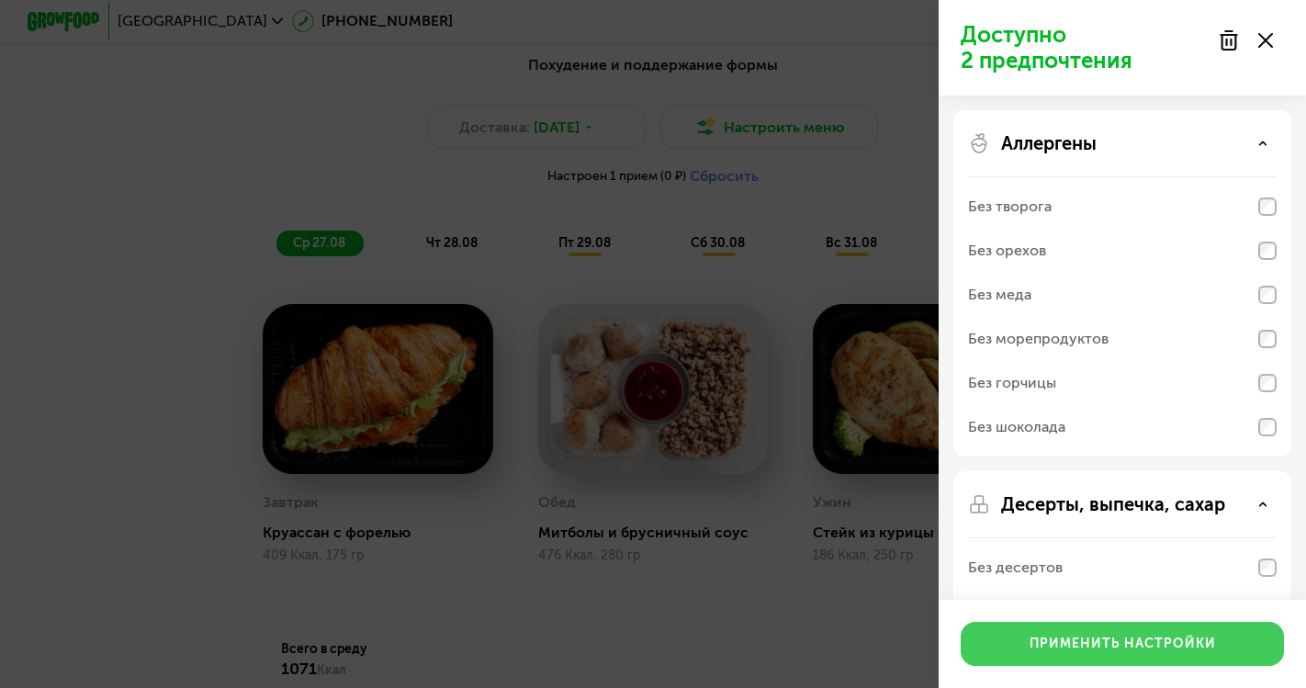
click at [1054, 643] on div "Применить настройки" at bounding box center [1123, 644] width 186 height 18
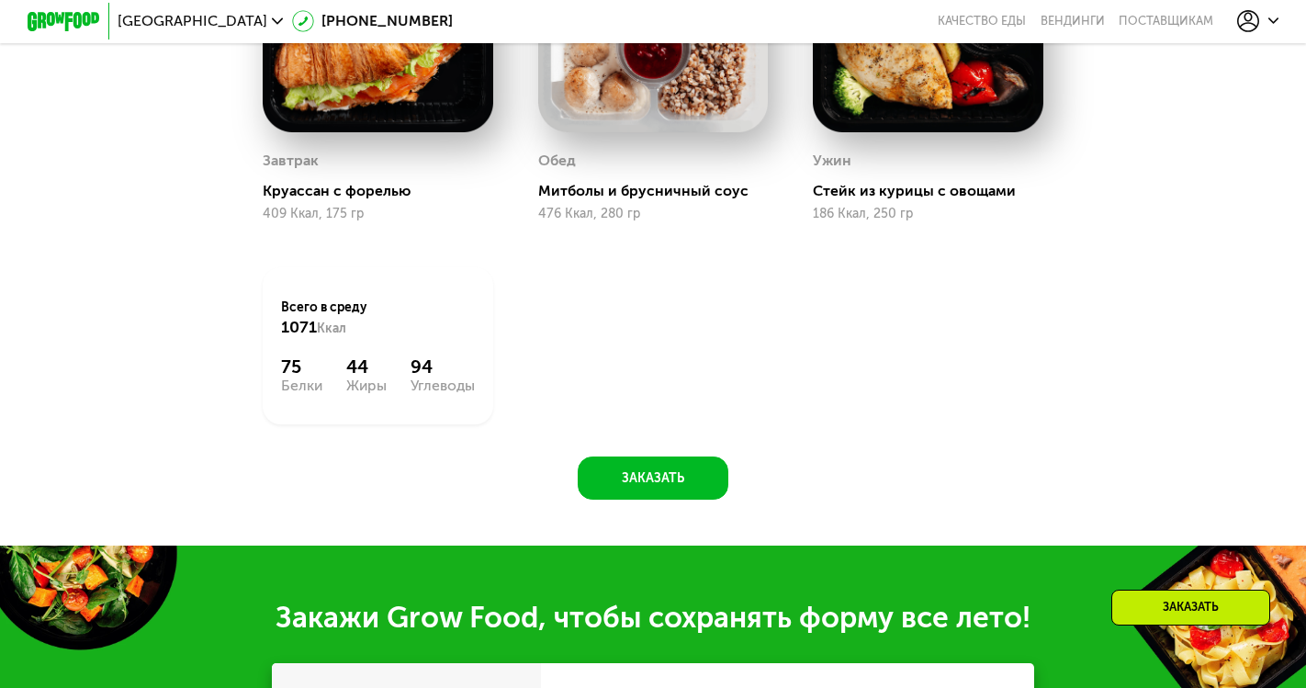
scroll to position [1104, 0]
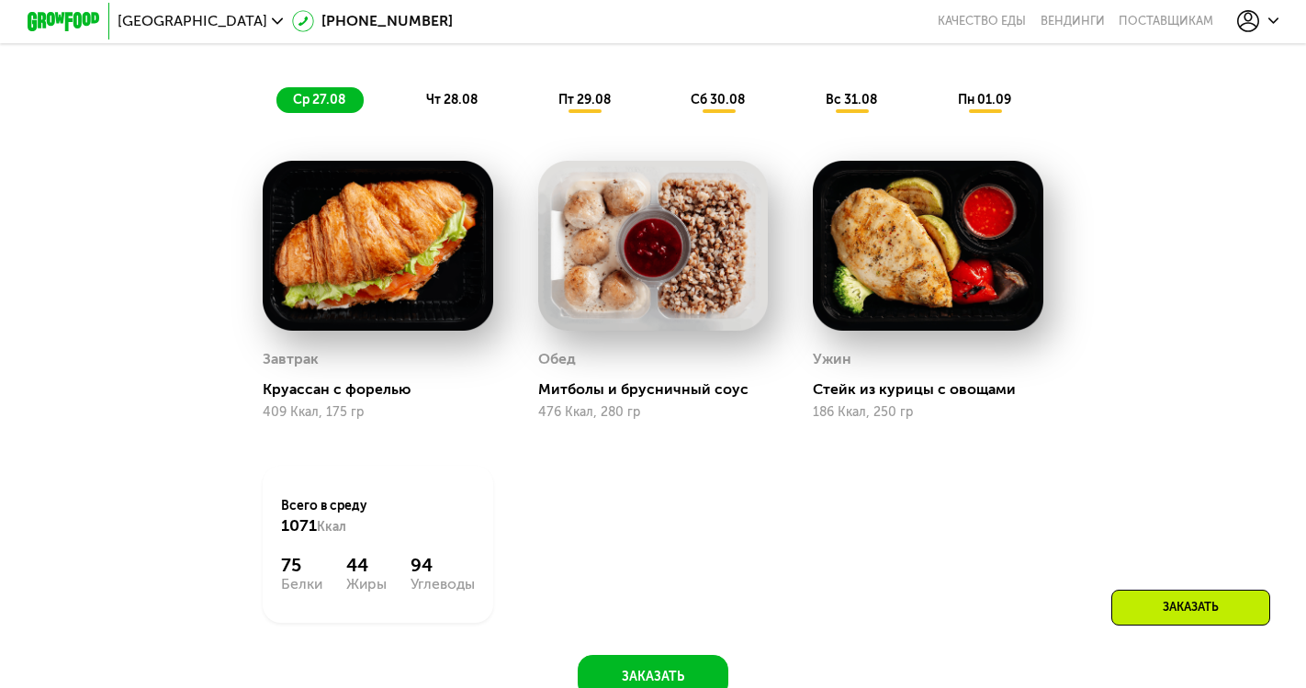
click at [454, 98] on span "чт 28.08" at bounding box center [451, 100] width 51 height 16
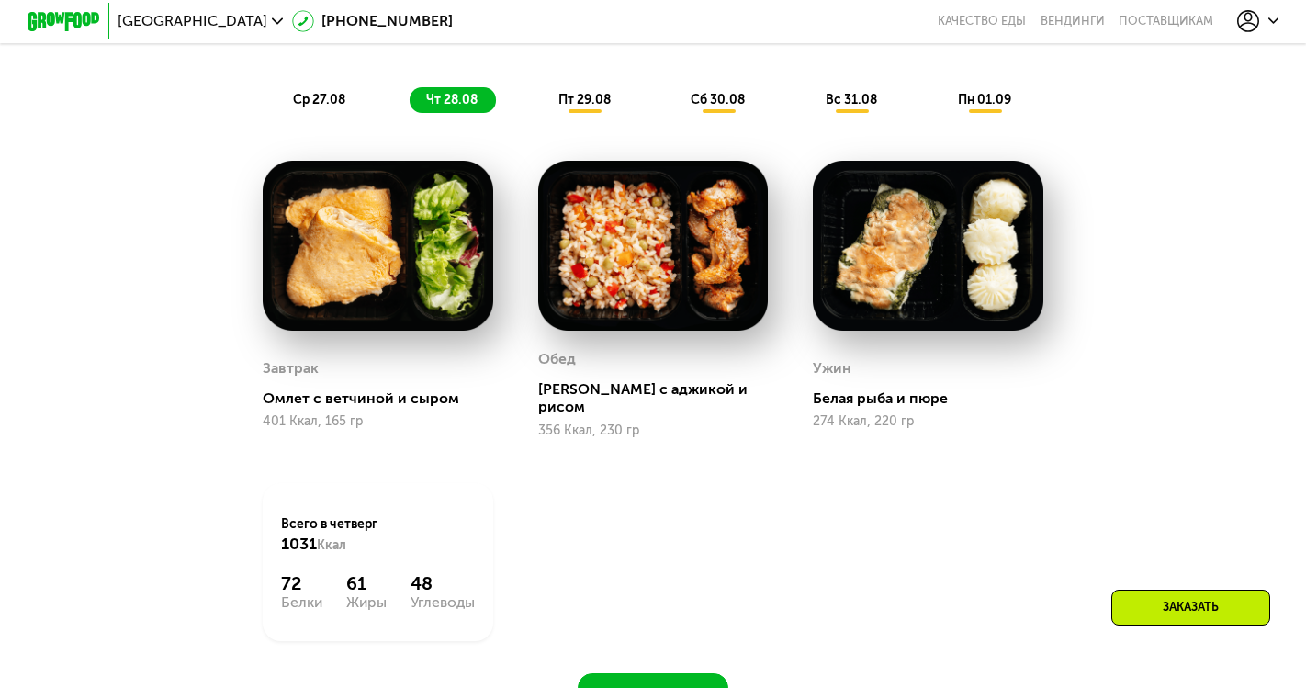
click at [585, 92] on span "пт 29.08" at bounding box center [585, 100] width 52 height 16
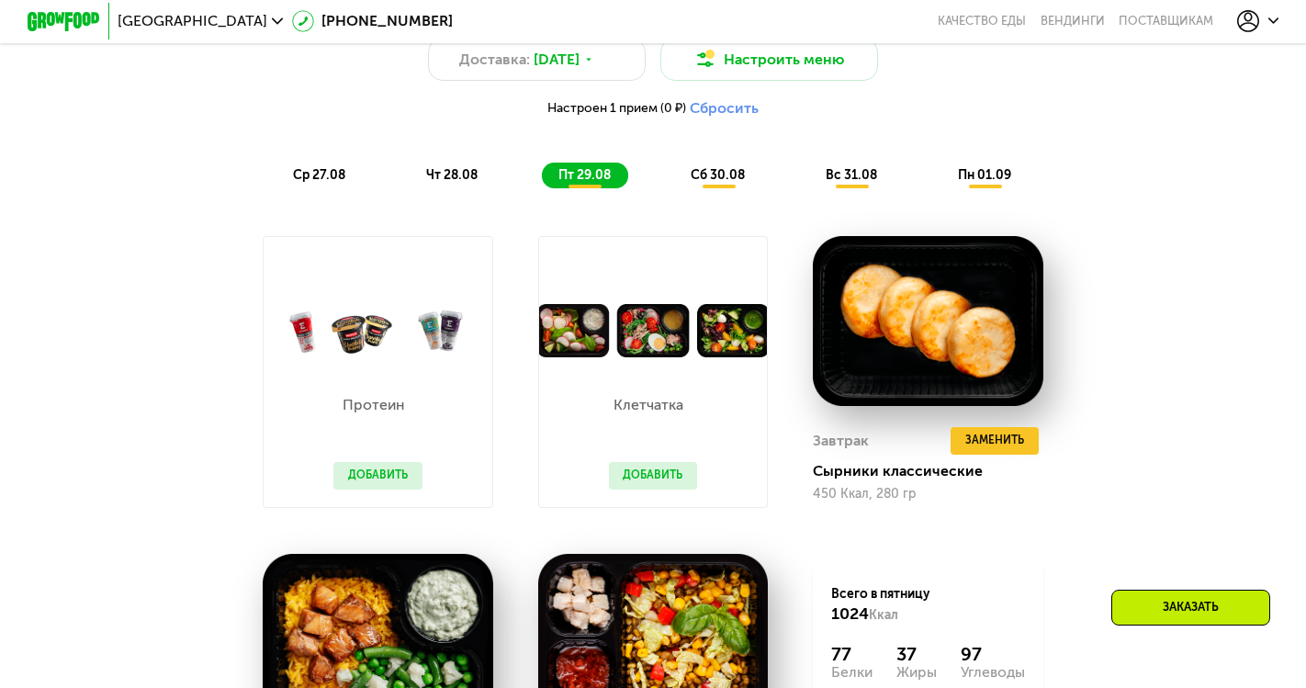
scroll to position [1010, 0]
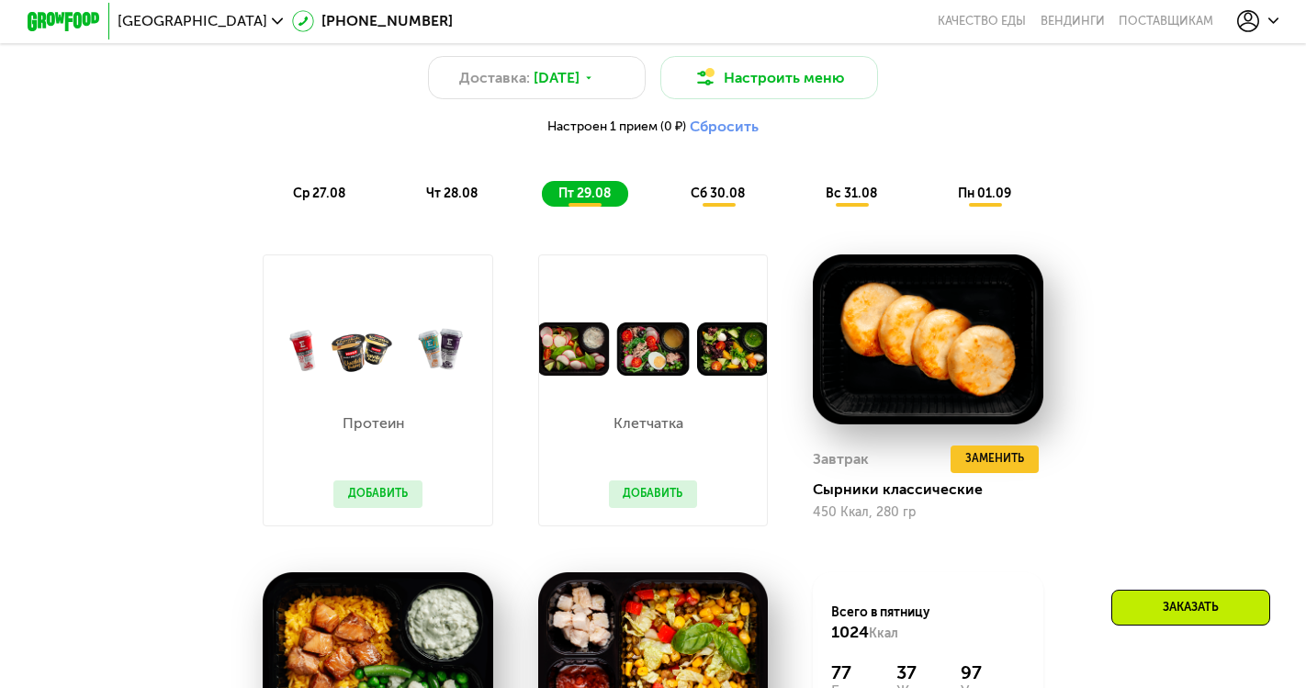
click at [645, 485] on button "Добавить" at bounding box center [653, 494] width 89 height 28
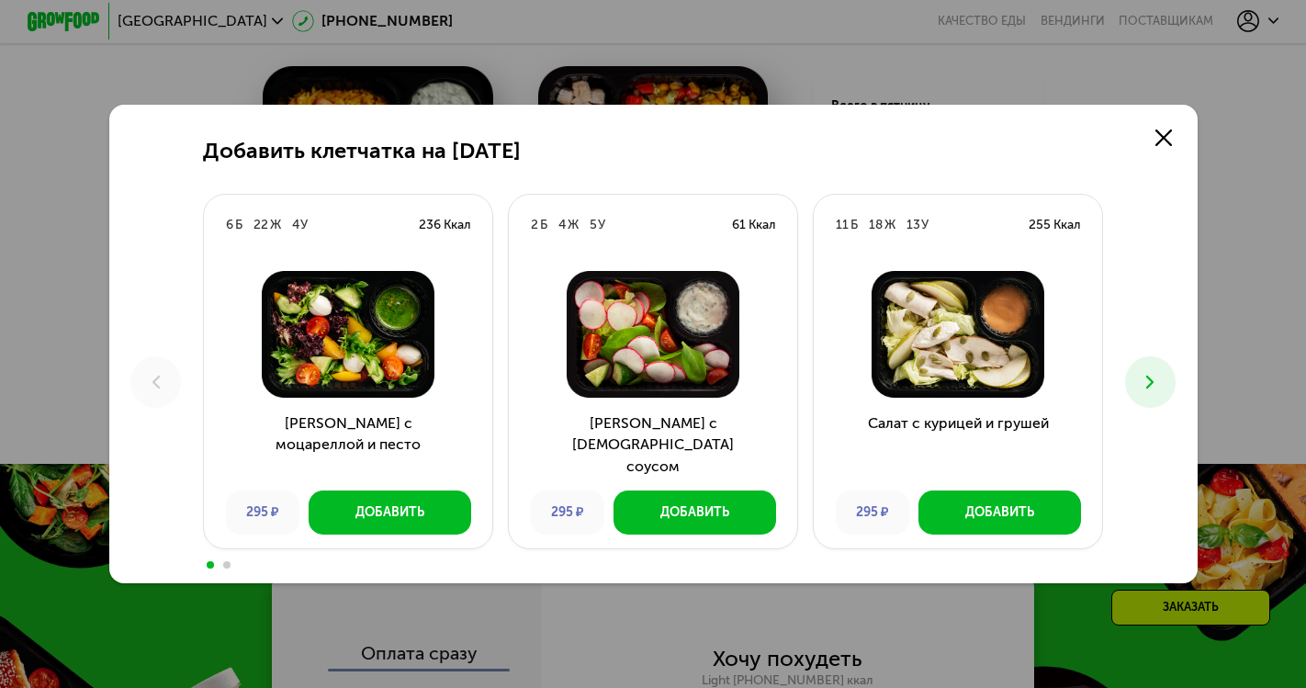
scroll to position [1527, 0]
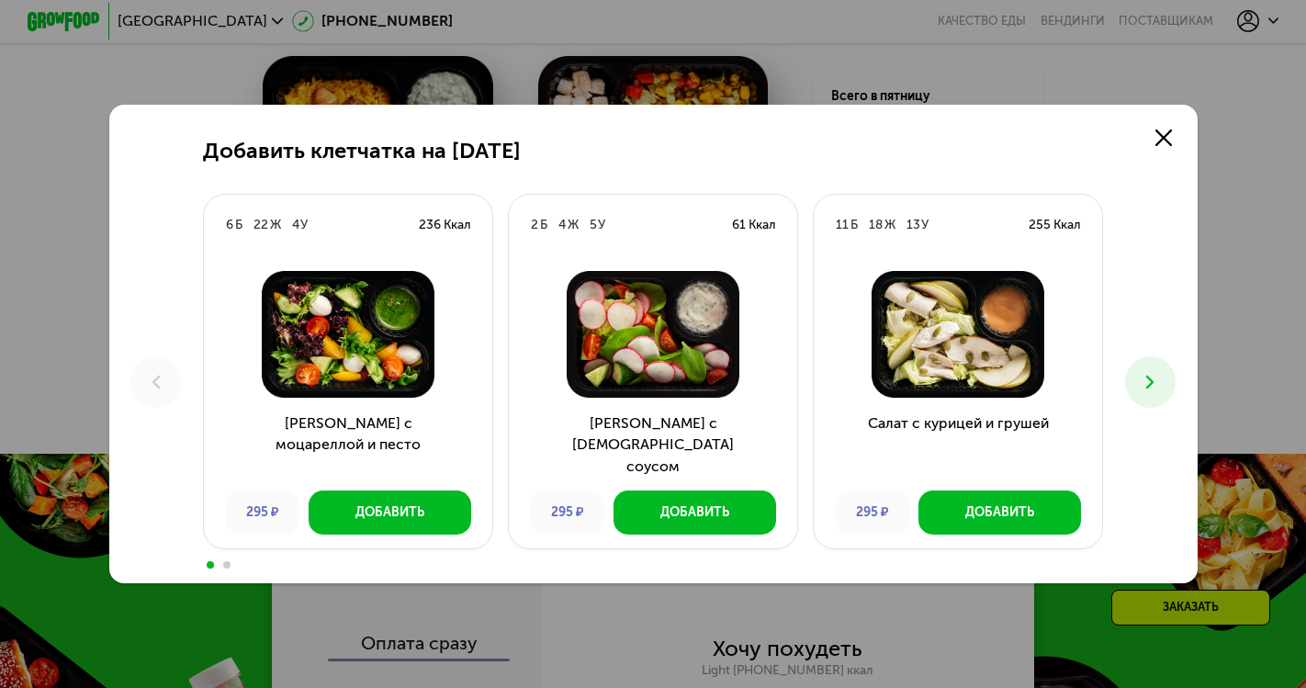
click at [1145, 388] on icon at bounding box center [1150, 382] width 22 height 22
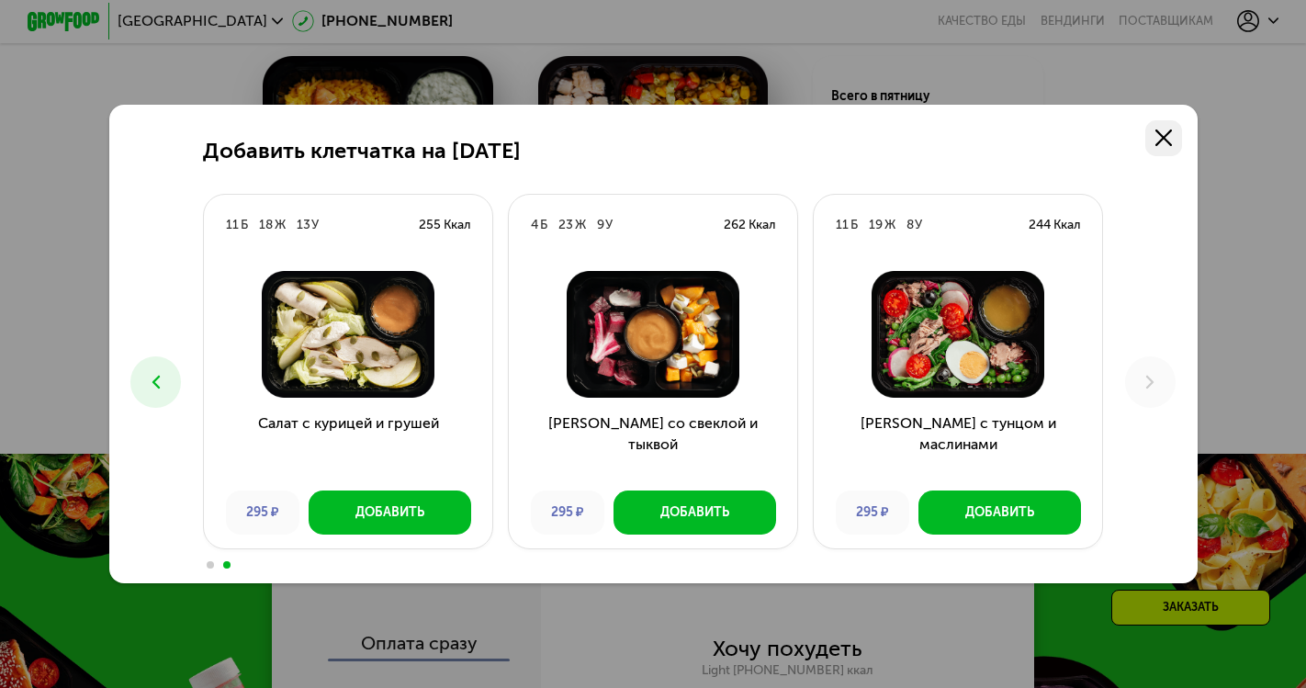
click at [1171, 129] on link at bounding box center [1163, 138] width 36 height 36
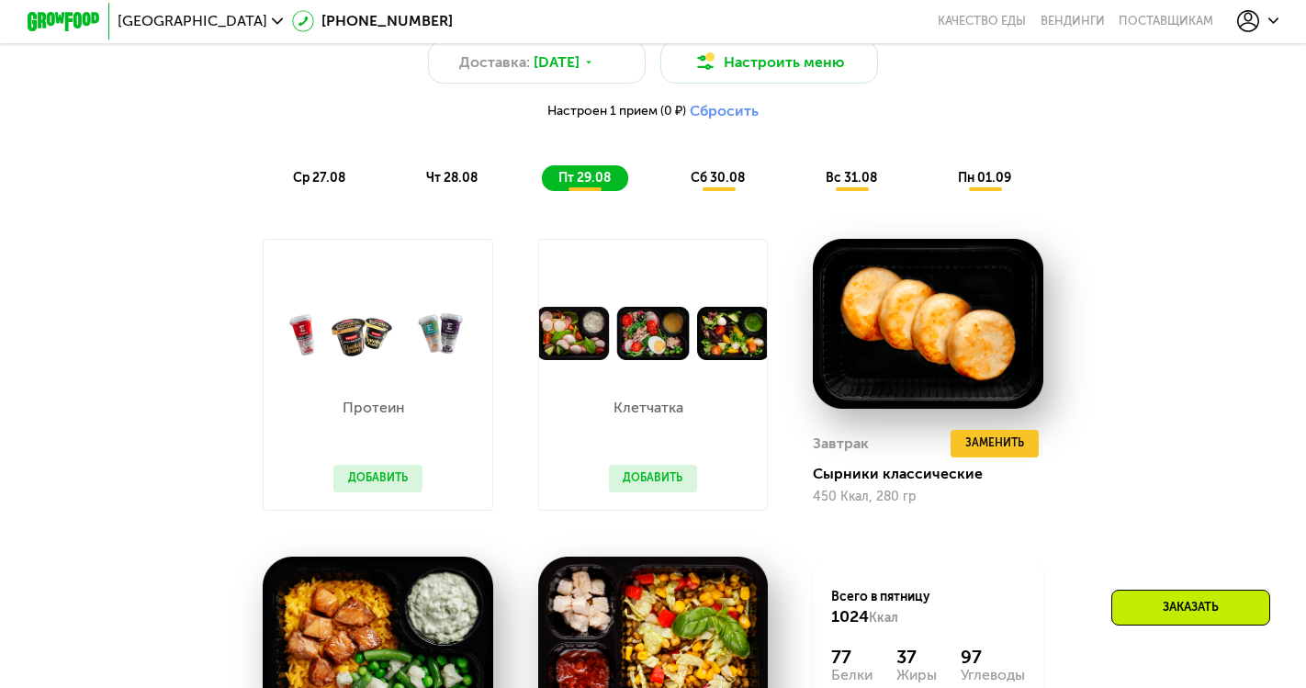
scroll to position [1013, 0]
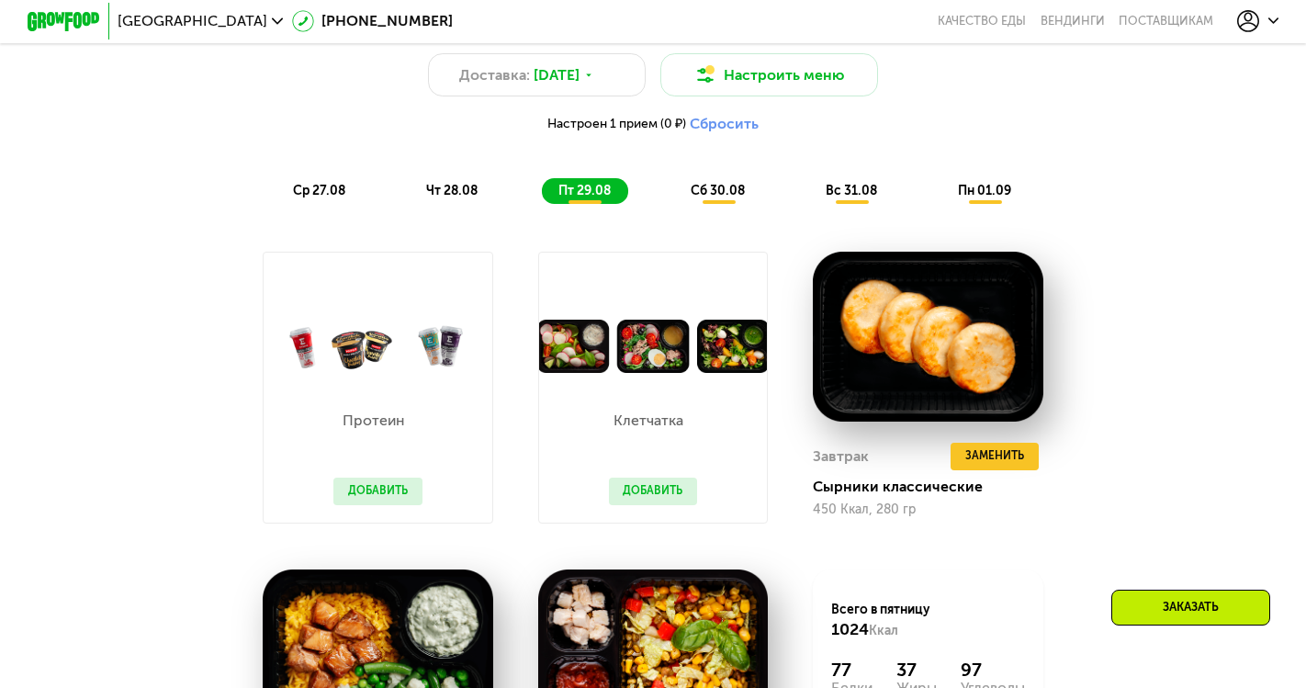
click at [733, 188] on span "сб 30.08" at bounding box center [718, 191] width 54 height 16
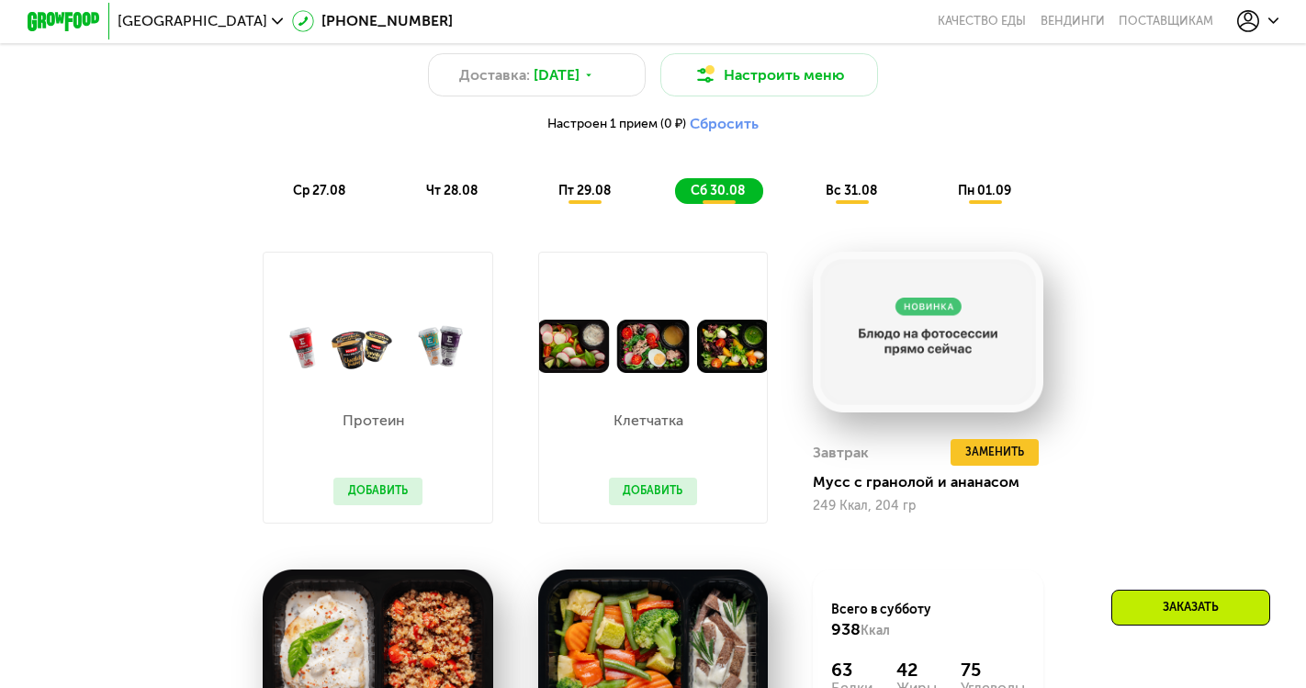
click at [843, 186] on span "вс 31.08" at bounding box center [851, 191] width 51 height 16
